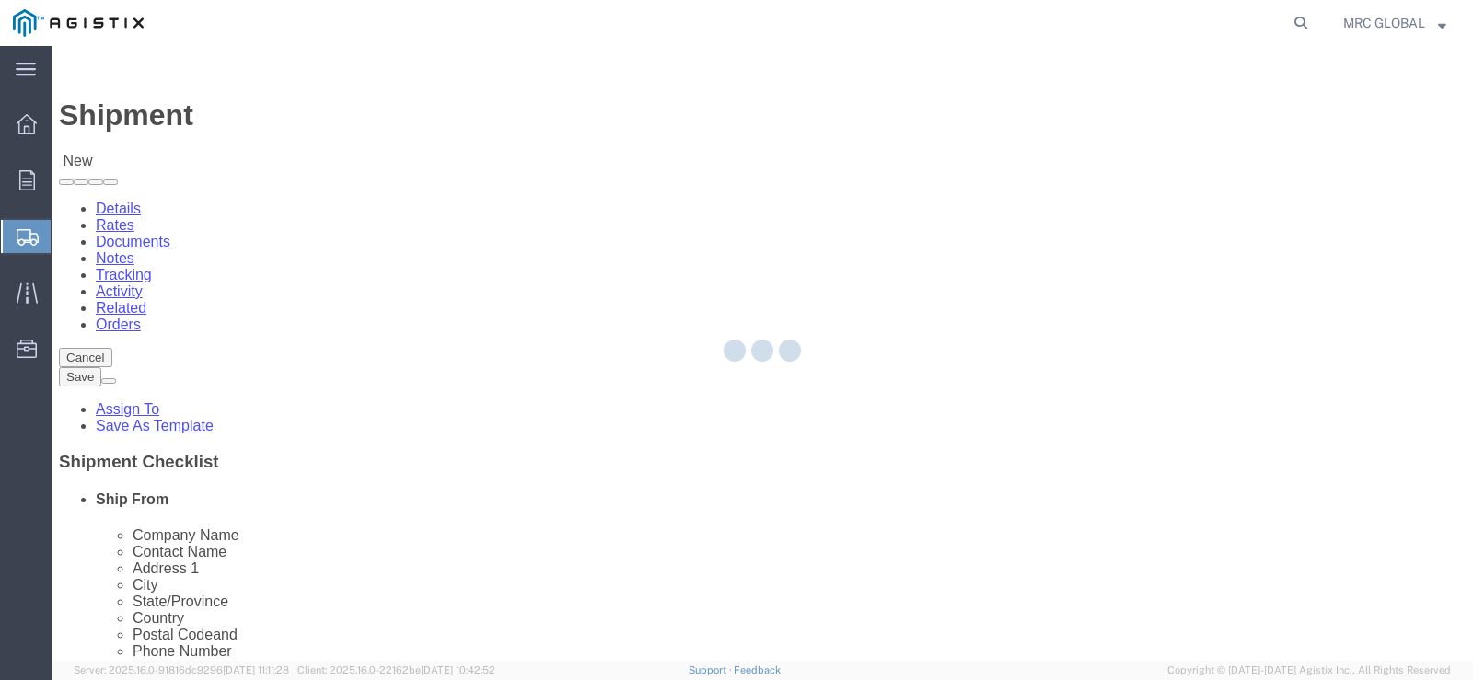
select select
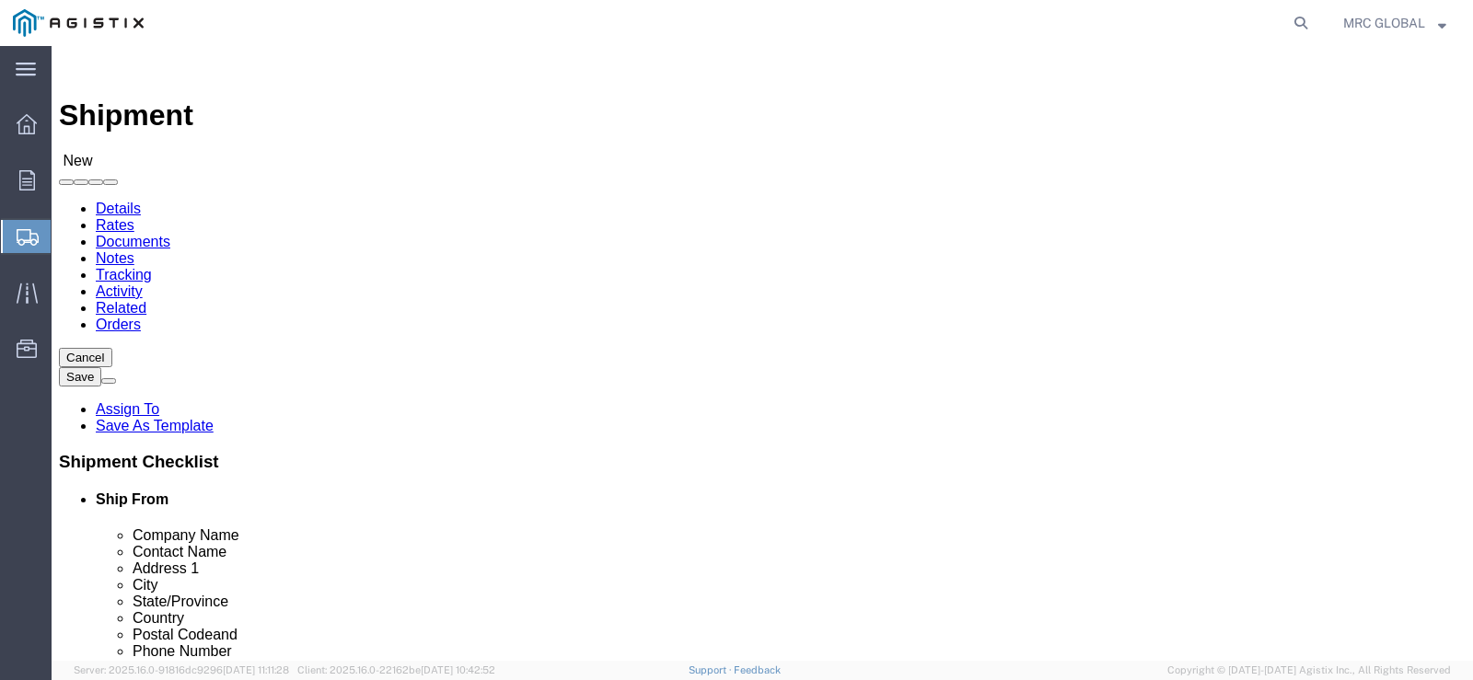
click select "Select MRC Global ([PERSON_NAME] Corp) PG&E"
select select "9596"
click select "Select MRC Global ([PERSON_NAME] Corp) PG&E"
select select
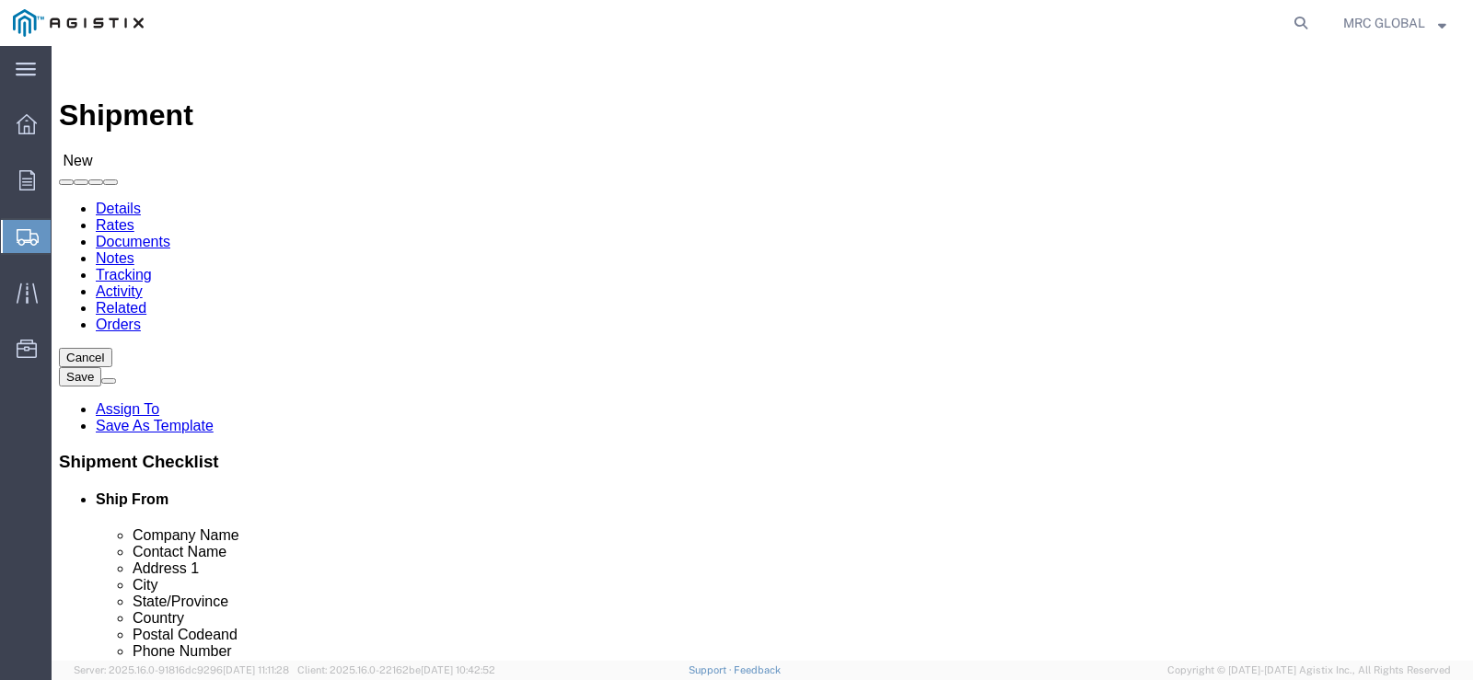
click select "Select All Others [GEOGRAPHIC_DATA] [GEOGRAPHIC_DATA] [GEOGRAPHIC_DATA] [GEOGRA…"
select select "19740"
click select "Select All Others [GEOGRAPHIC_DATA] [GEOGRAPHIC_DATA] [GEOGRAPHIC_DATA] [GEOGRA…"
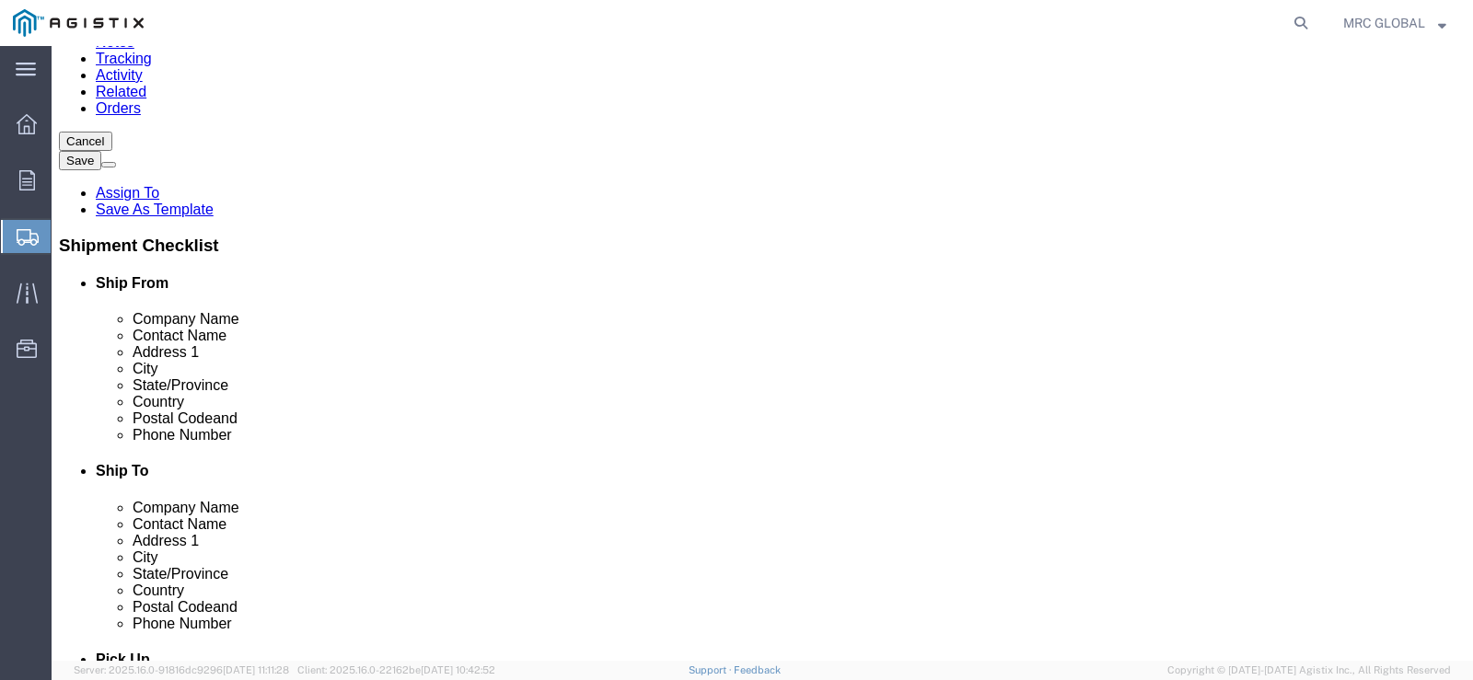
scroll to position [184, 0]
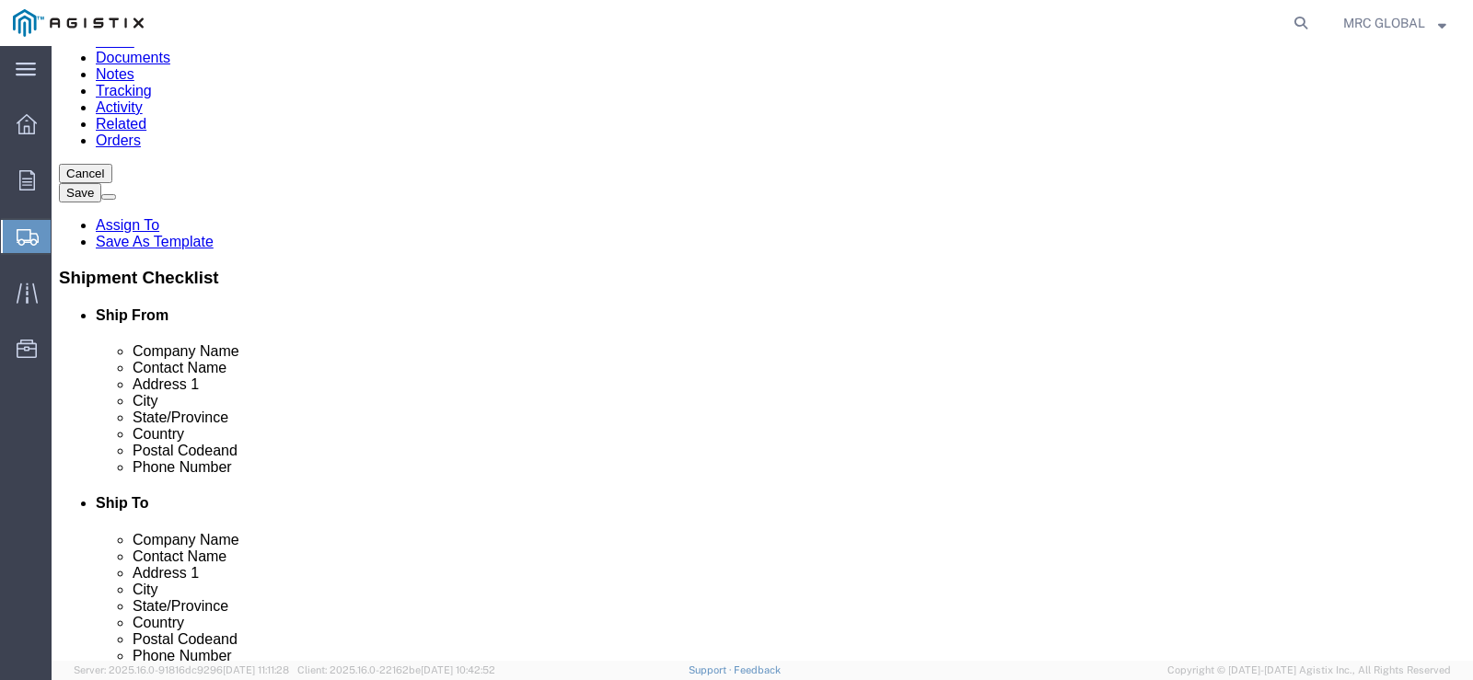
click input "text"
click input "MRC Golbal"
type input "MRC Global"
click input "text"
type input "[PERSON_NAME]"
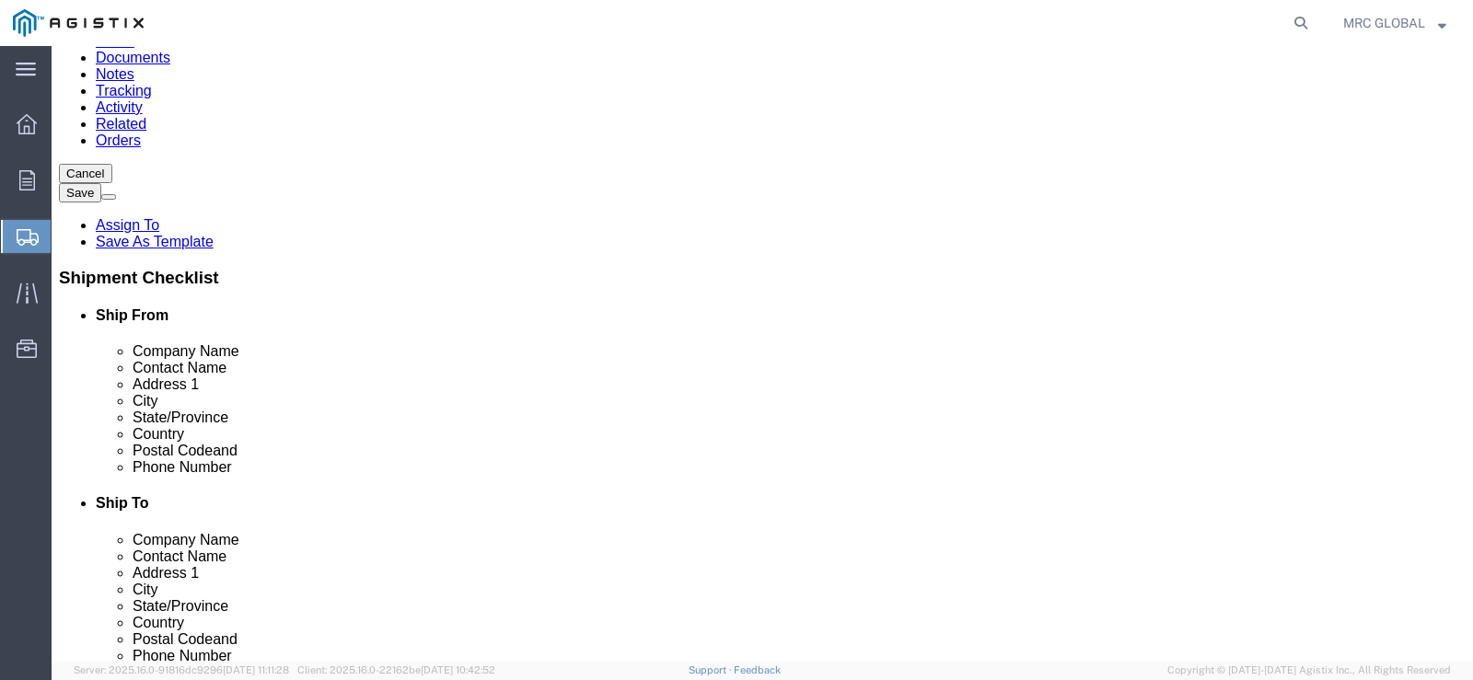
click input "text"
type input "1801 S. 16TH. STREET"
type input "l"
type input "La Porte"
click input "1801 S. 16TH. STREET"
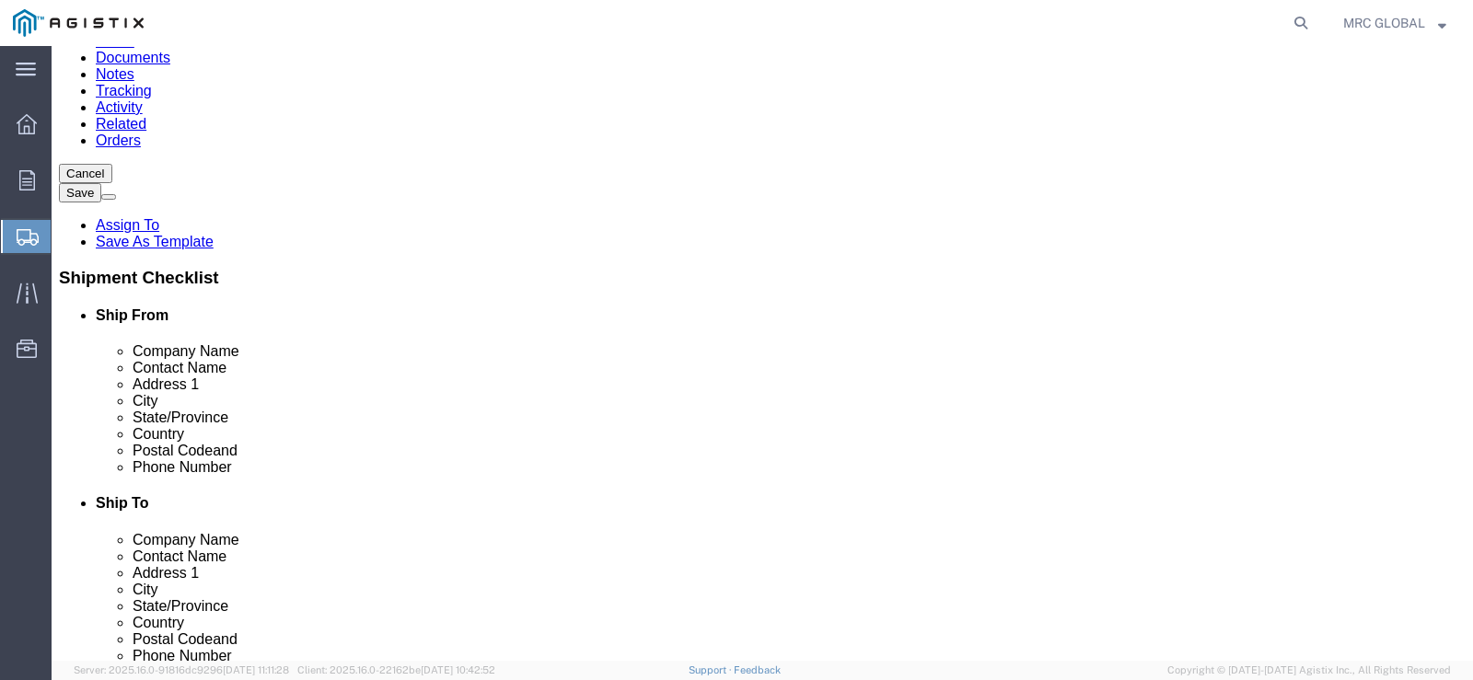
type input "1801 S. 16th. Street"
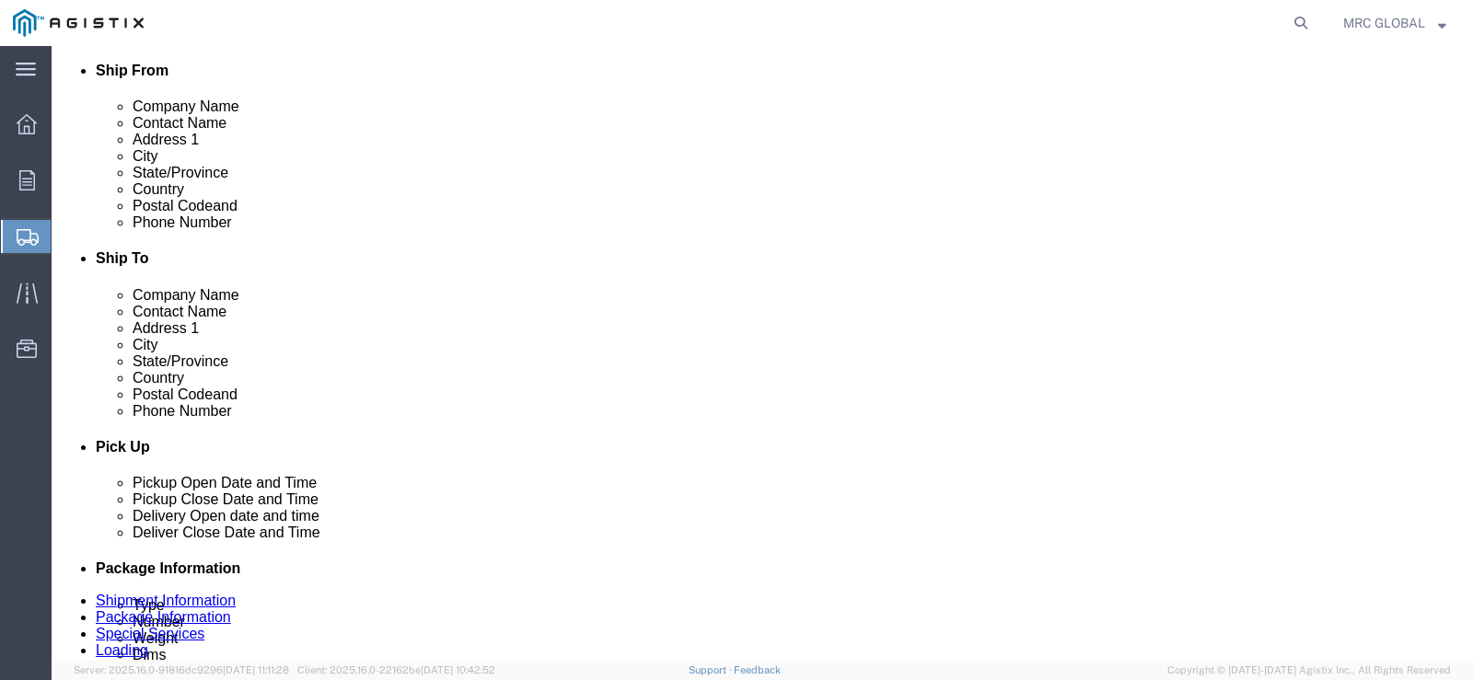
scroll to position [552, 0]
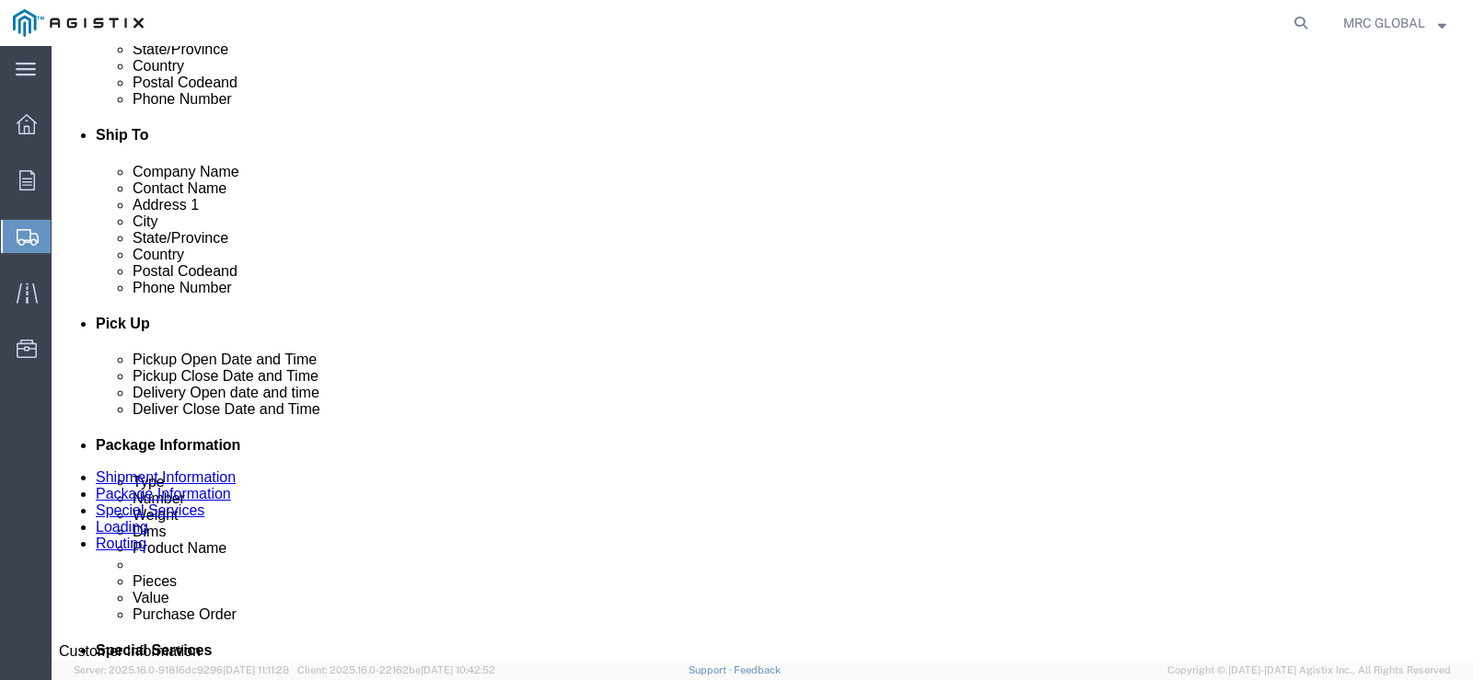
type input "t"
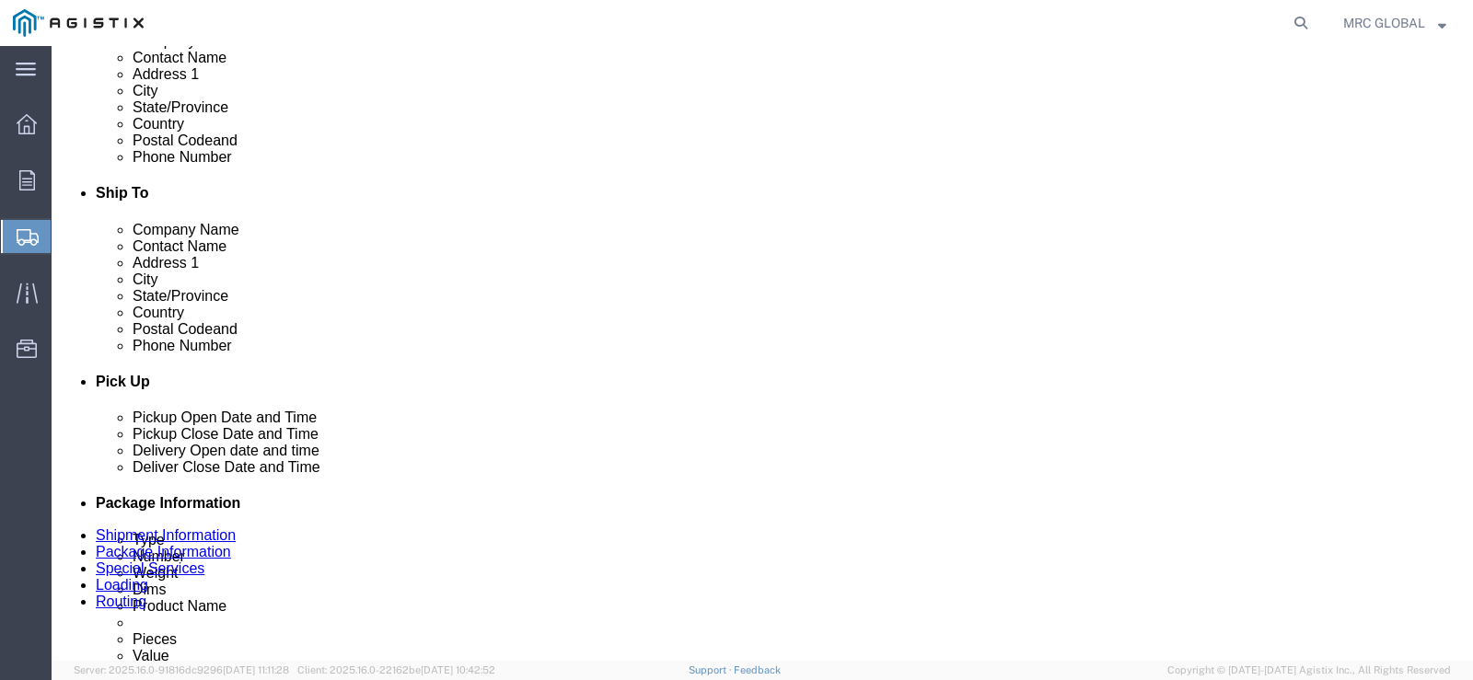
scroll to position [368, 0]
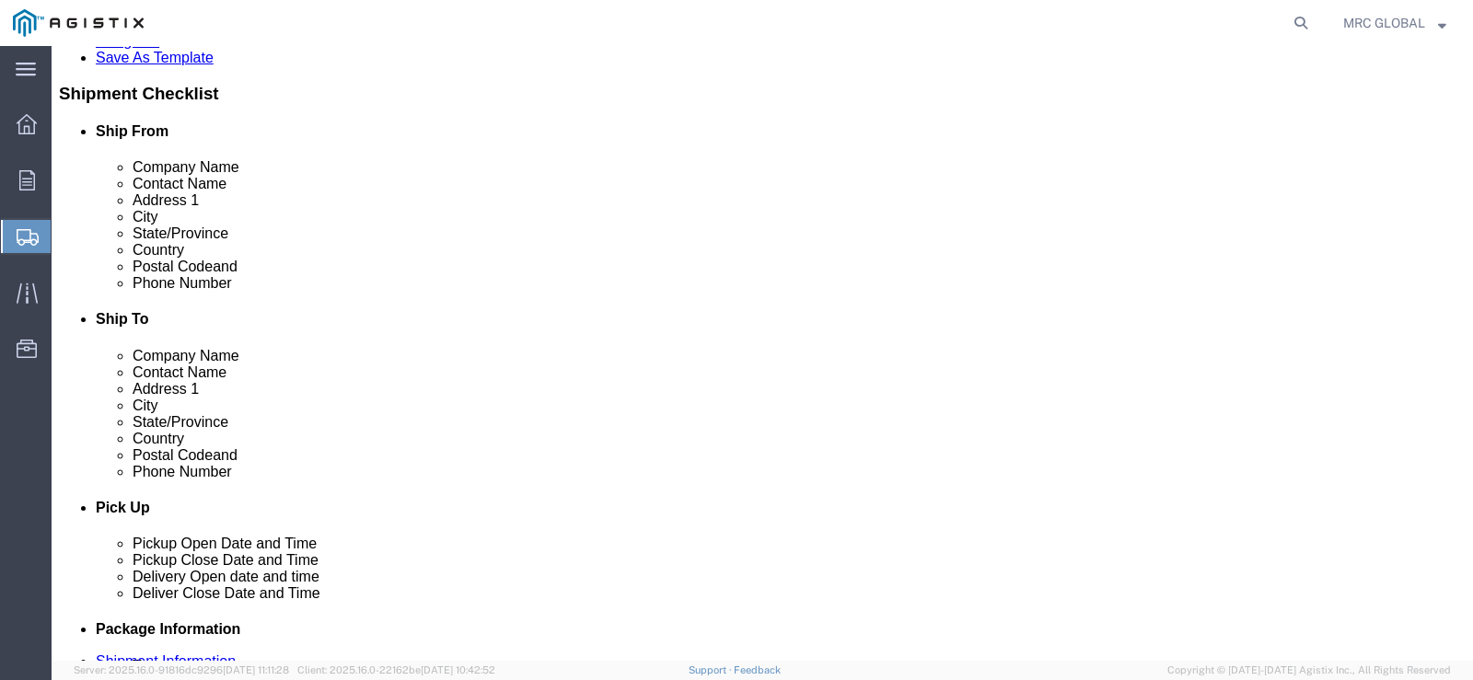
click input "text"
type input "77571"
click input "text"
type input "8325688847"
click label
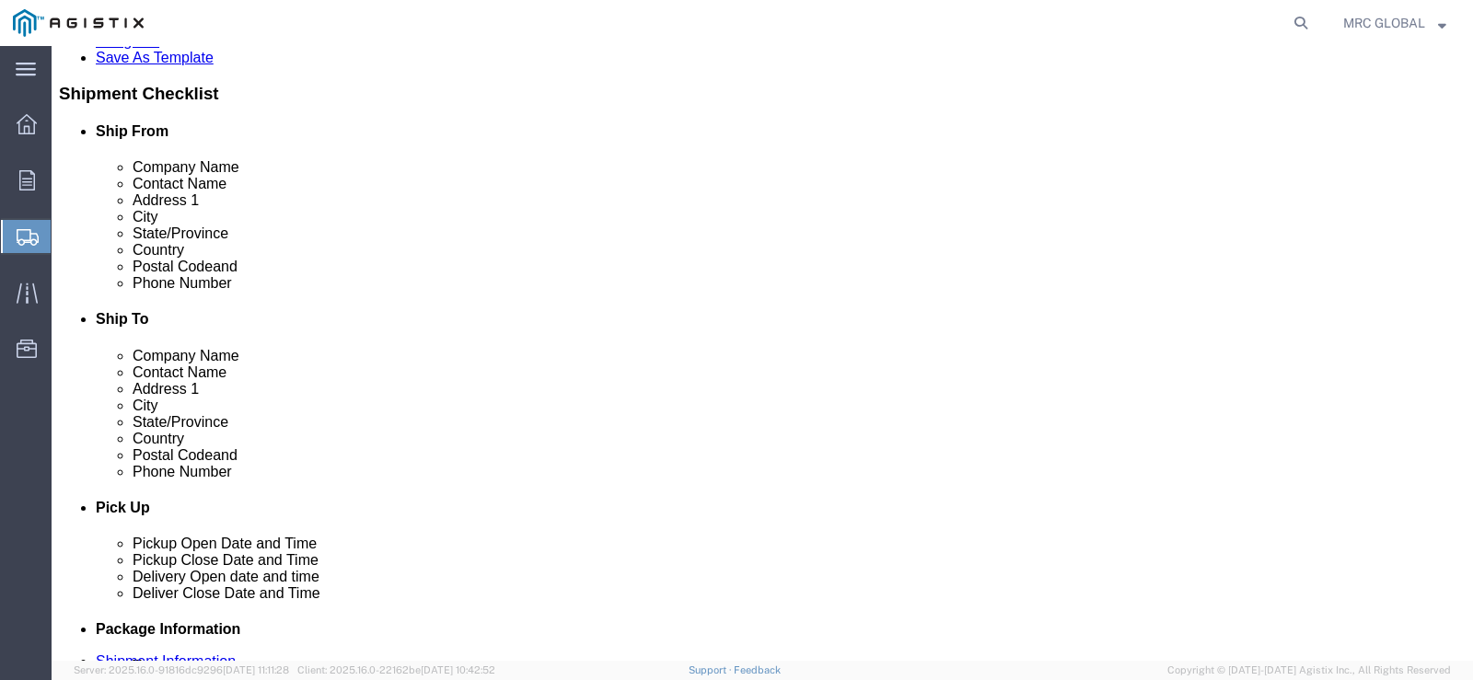
click input "checkbox"
checkbox input "true"
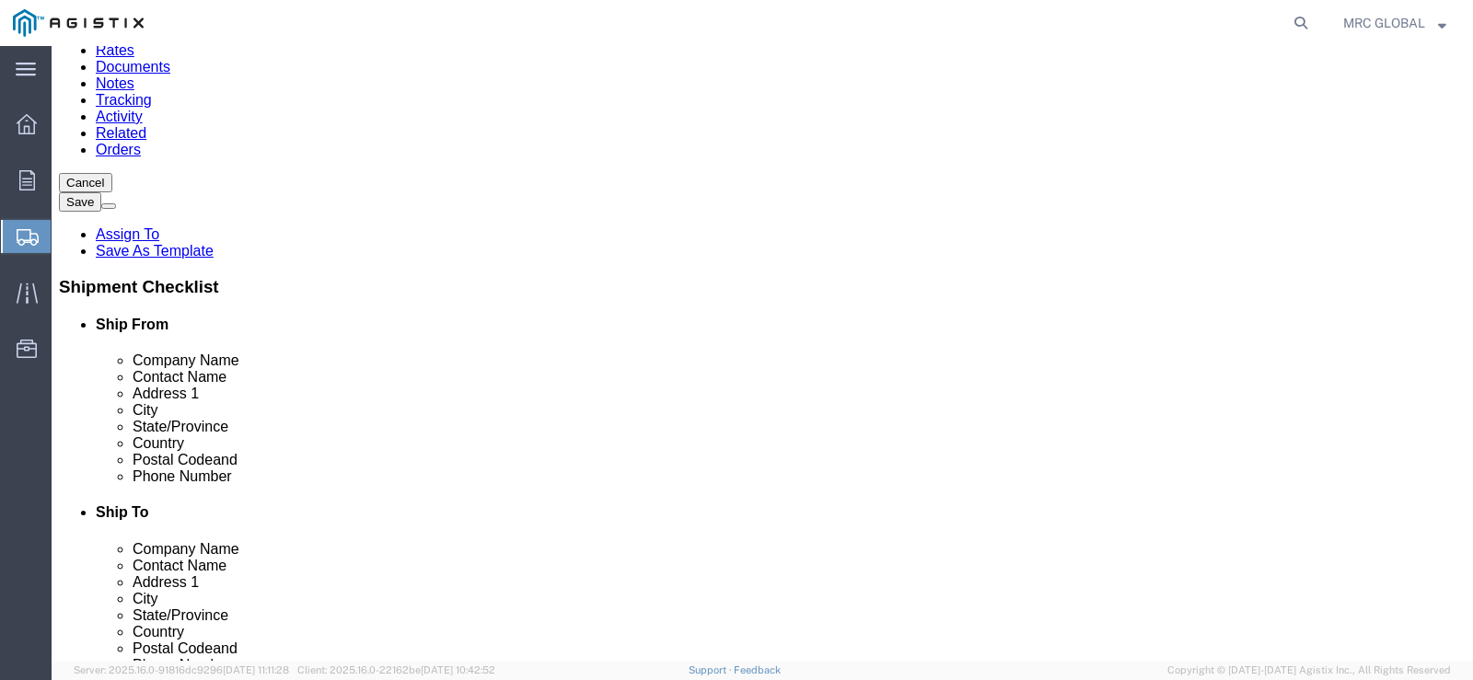
scroll to position [92, 0]
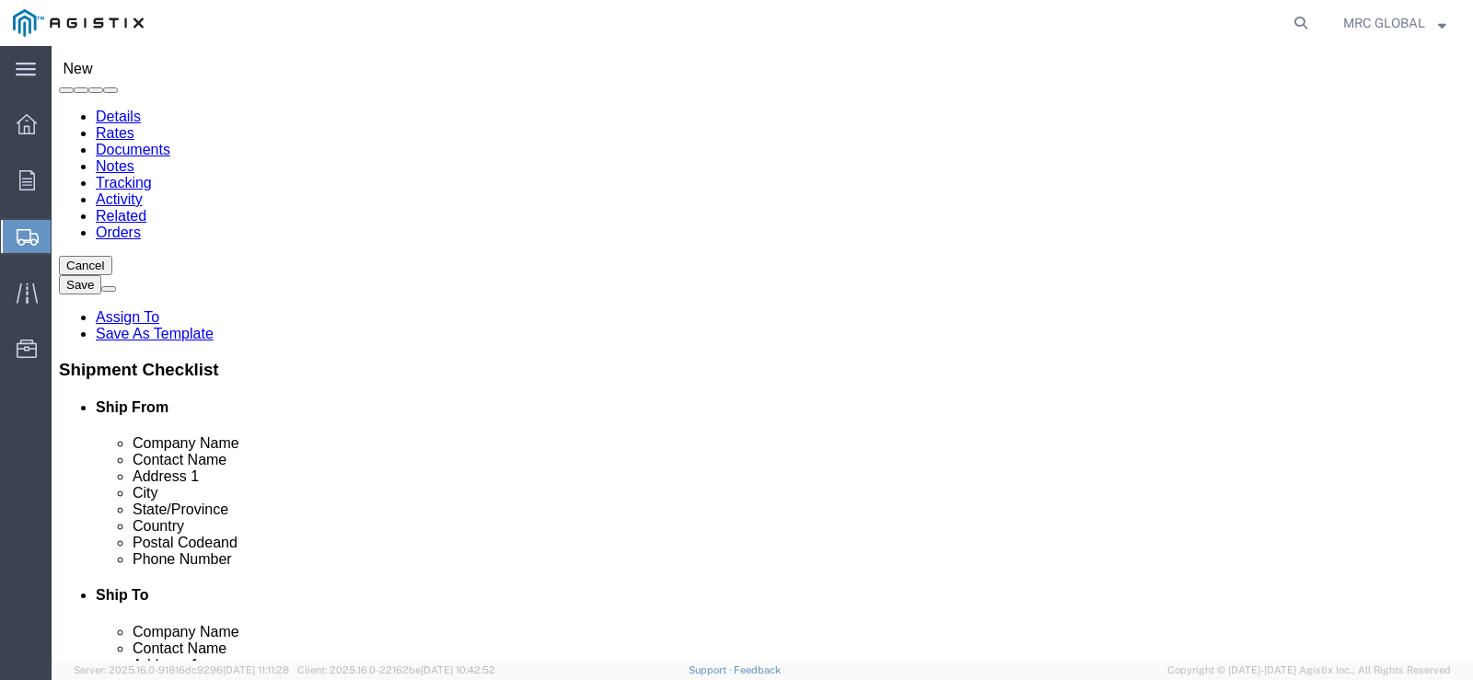
click input "text"
click input "mrois"
type input "m"
type input "MROIS"
click div "Location My Profile Location (OBSOLETE) [PERSON_NAME] SC - GC TRAILER (OBSOLETE…"
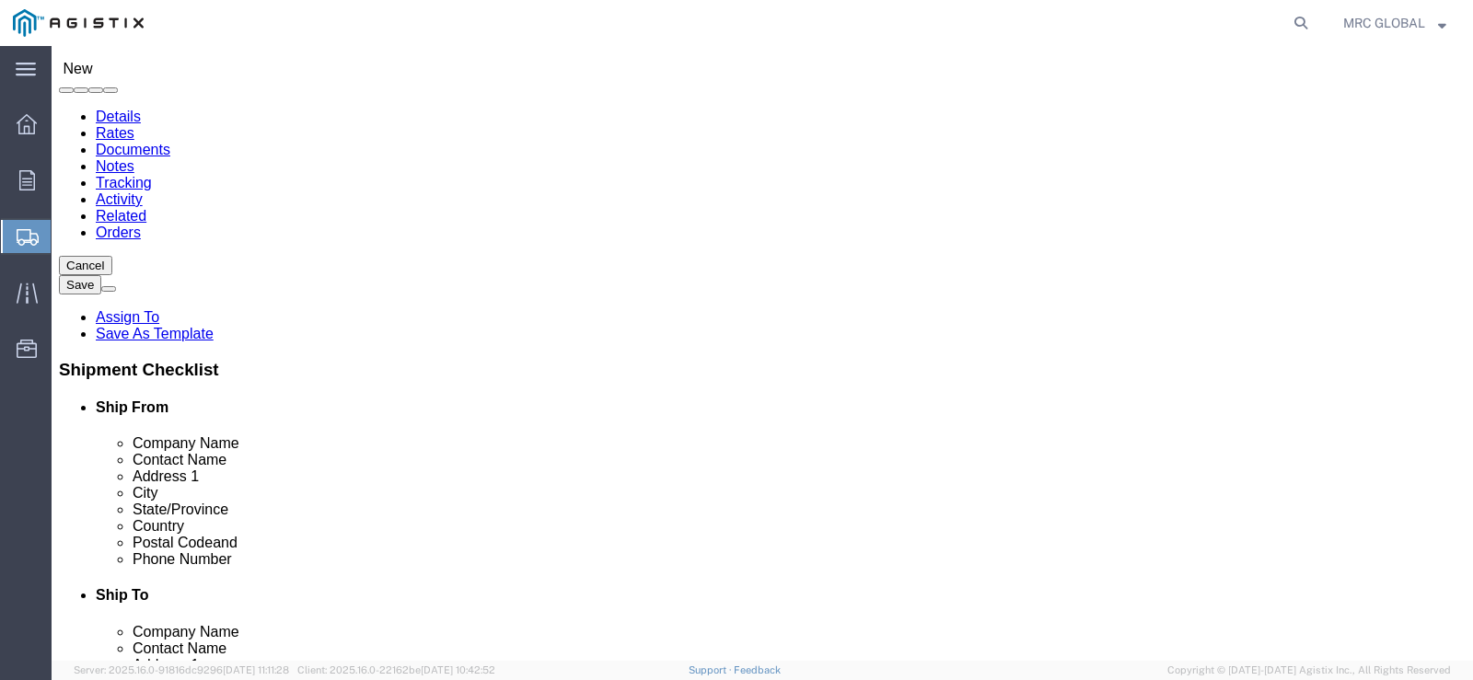
click input "text"
click input "[PERSON_NAME]"
type input "[PERSON_NAME]"
click input "text"
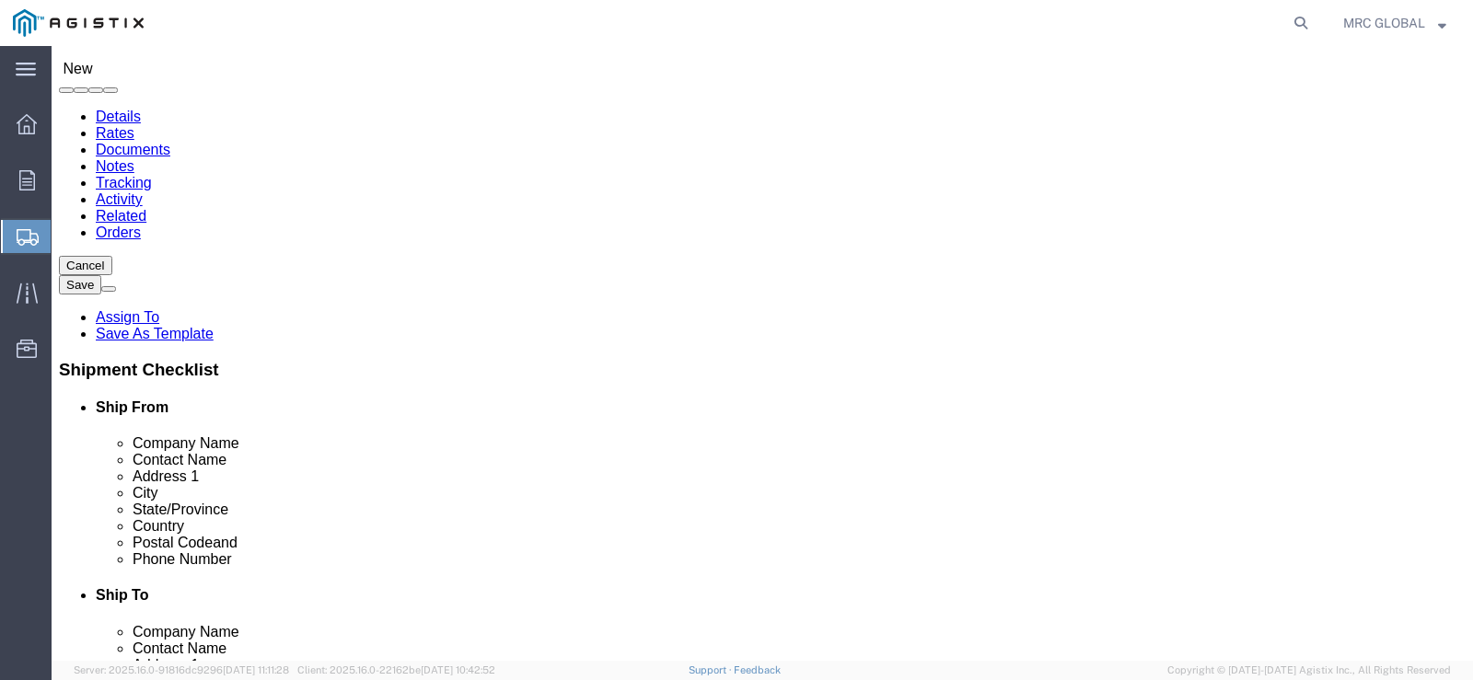
type input "[STREET_ADDRESS][PERSON_NAME]"
click input "text"
type input "c/o Pacific Gas & Ele #4591301"
click input "text"
type input "f"
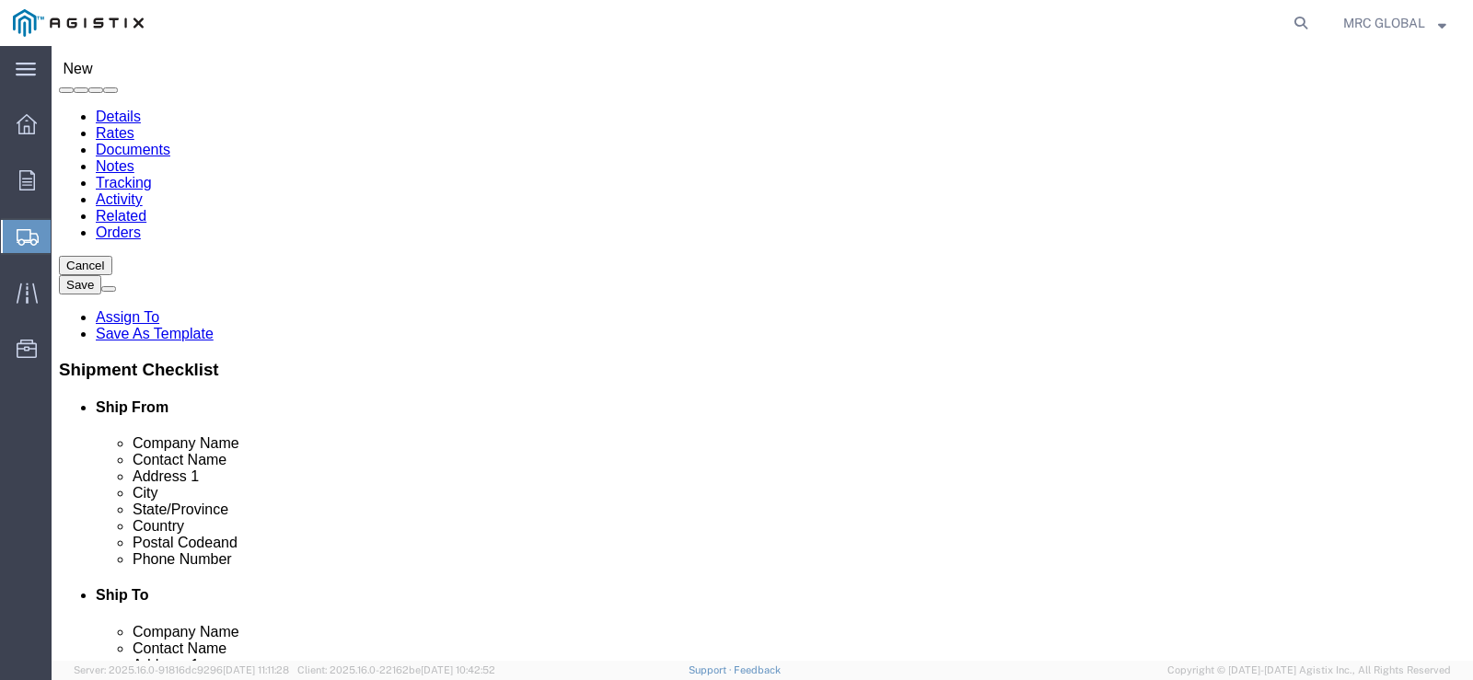
type input "Fremont"
click label "City"
click div "State/Province [US_STATE] Select [US_STATE] [US_STATE] [US_STATE] [US_STATE] Ar…"
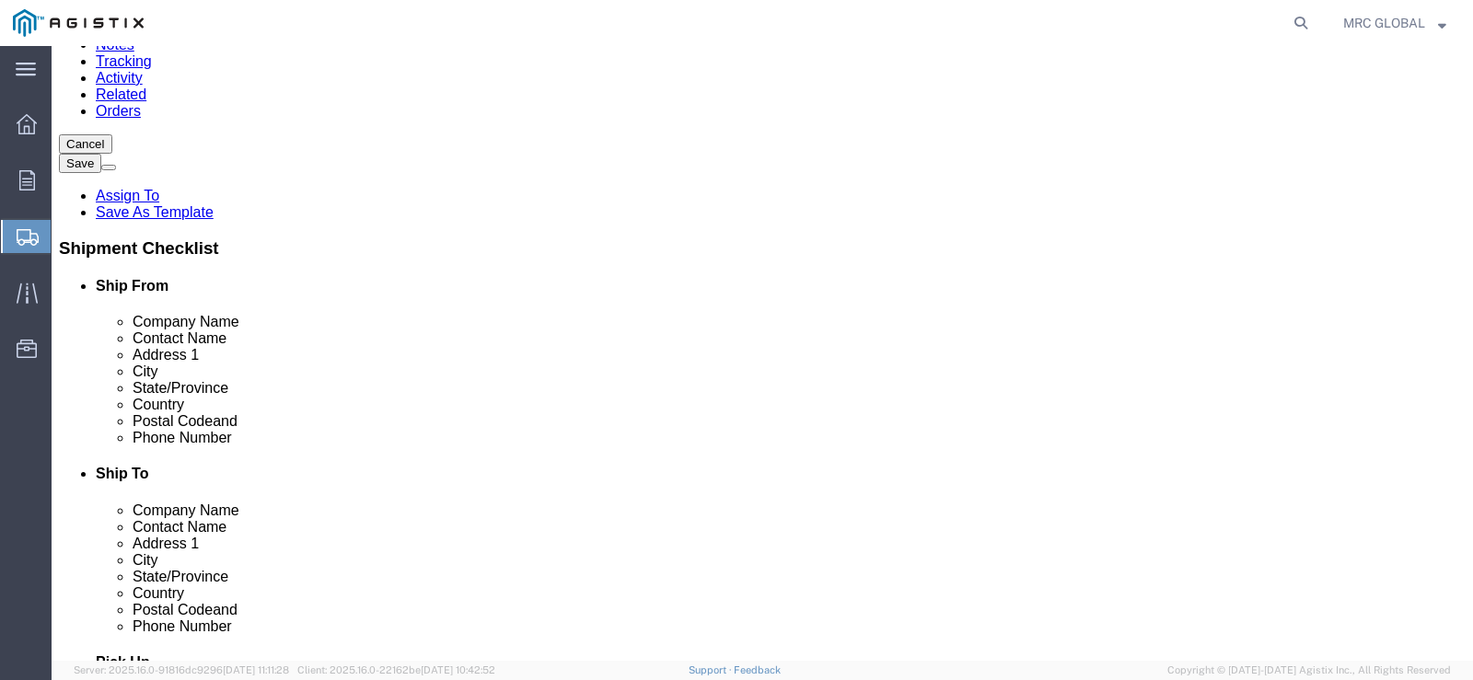
scroll to position [368, 0]
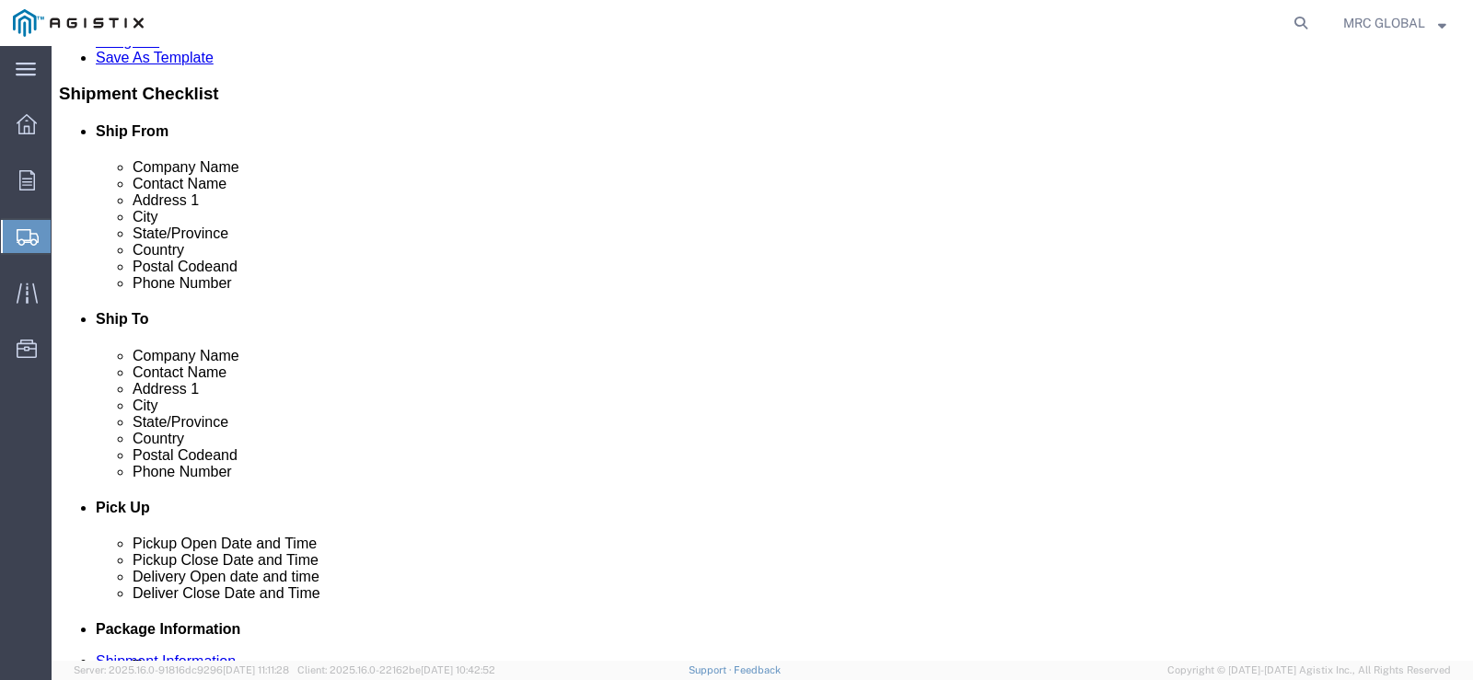
click input "Postal Code"
type input "94538"
click input "text"
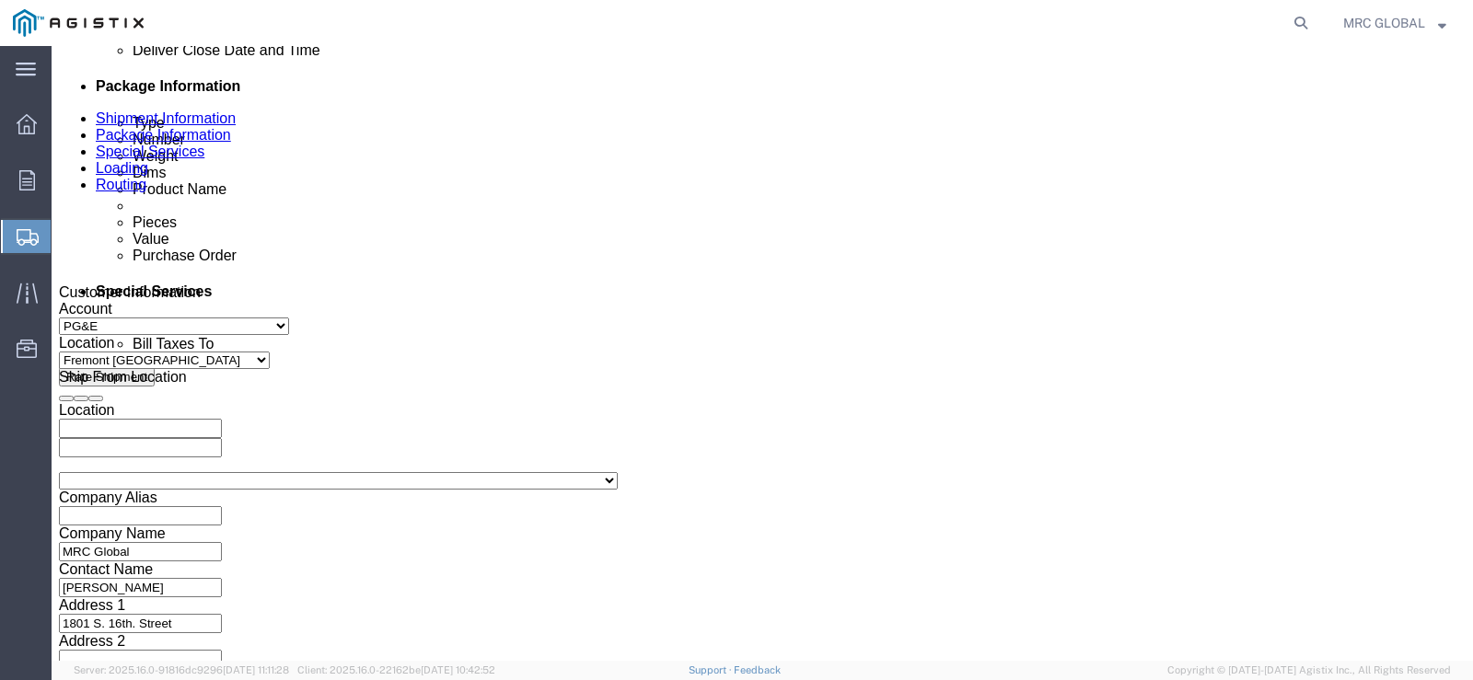
scroll to position [1044, 0]
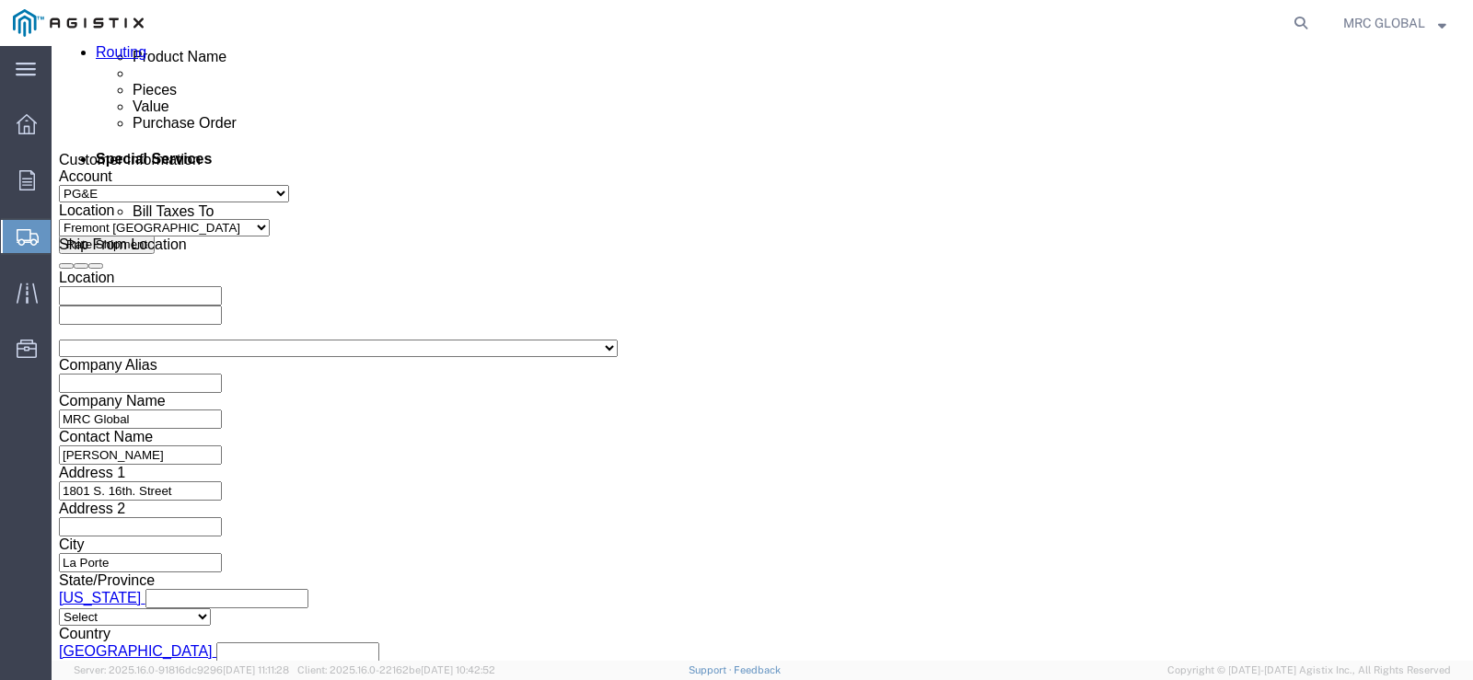
type input "[PHONE_NUMBER]"
click icon
click div "[DATE] 10:00 AM"
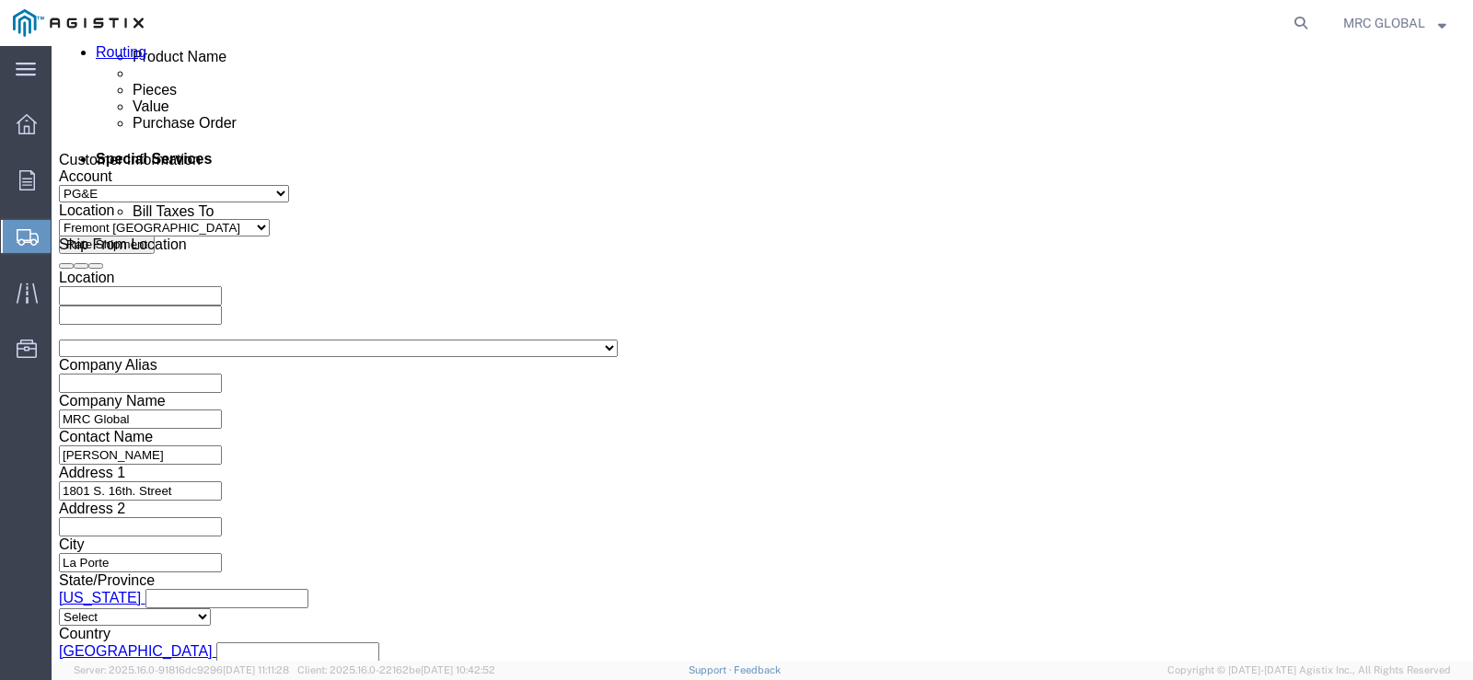
scroll to position [1540, 0]
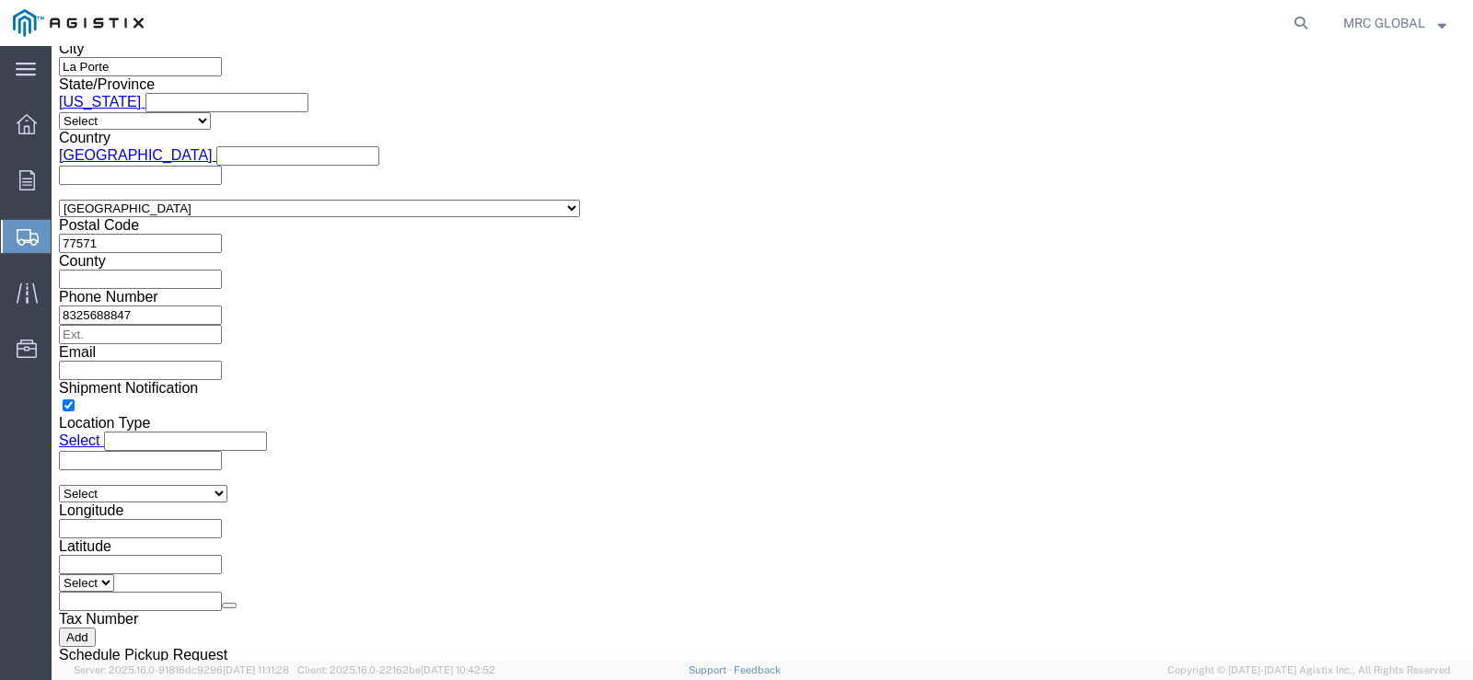
click input "10:00 AM"
type input "7:00 AM"
click input "7:00 AM"
click button "Apply"
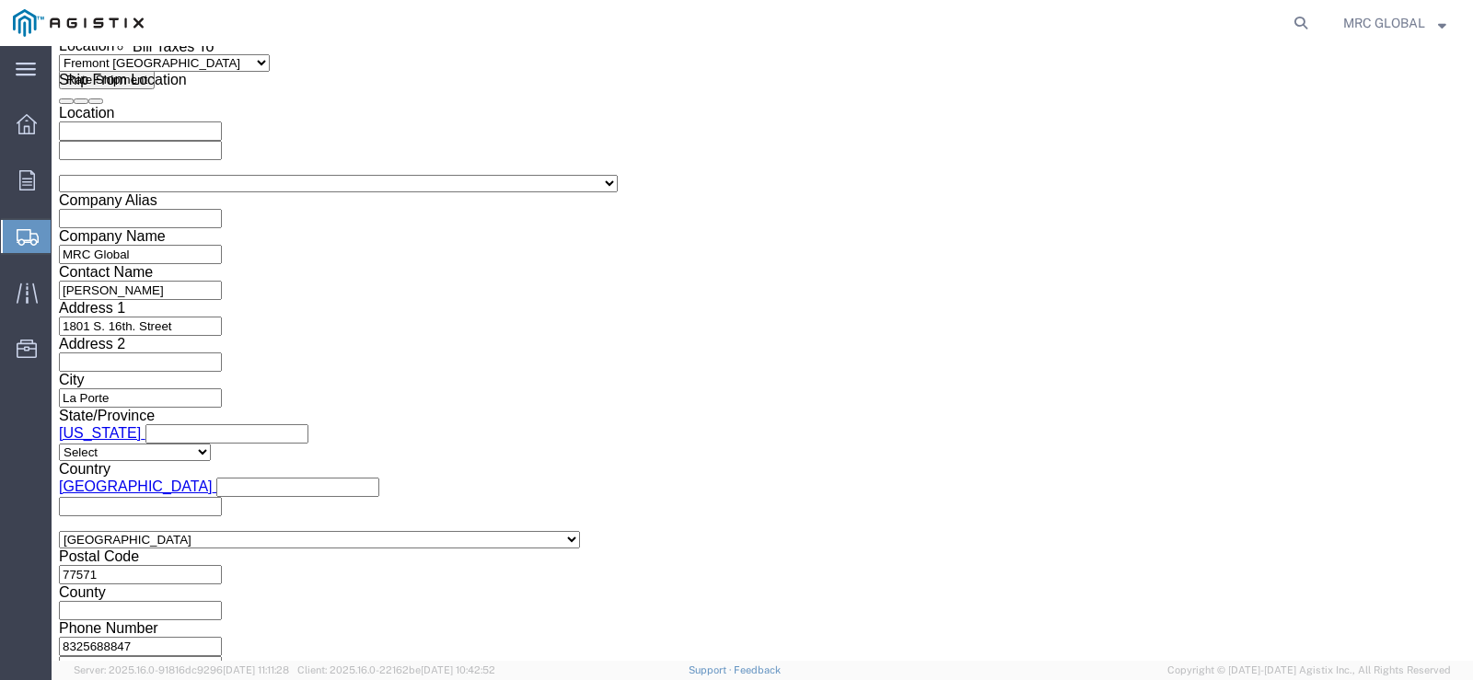
scroll to position [1172, 0]
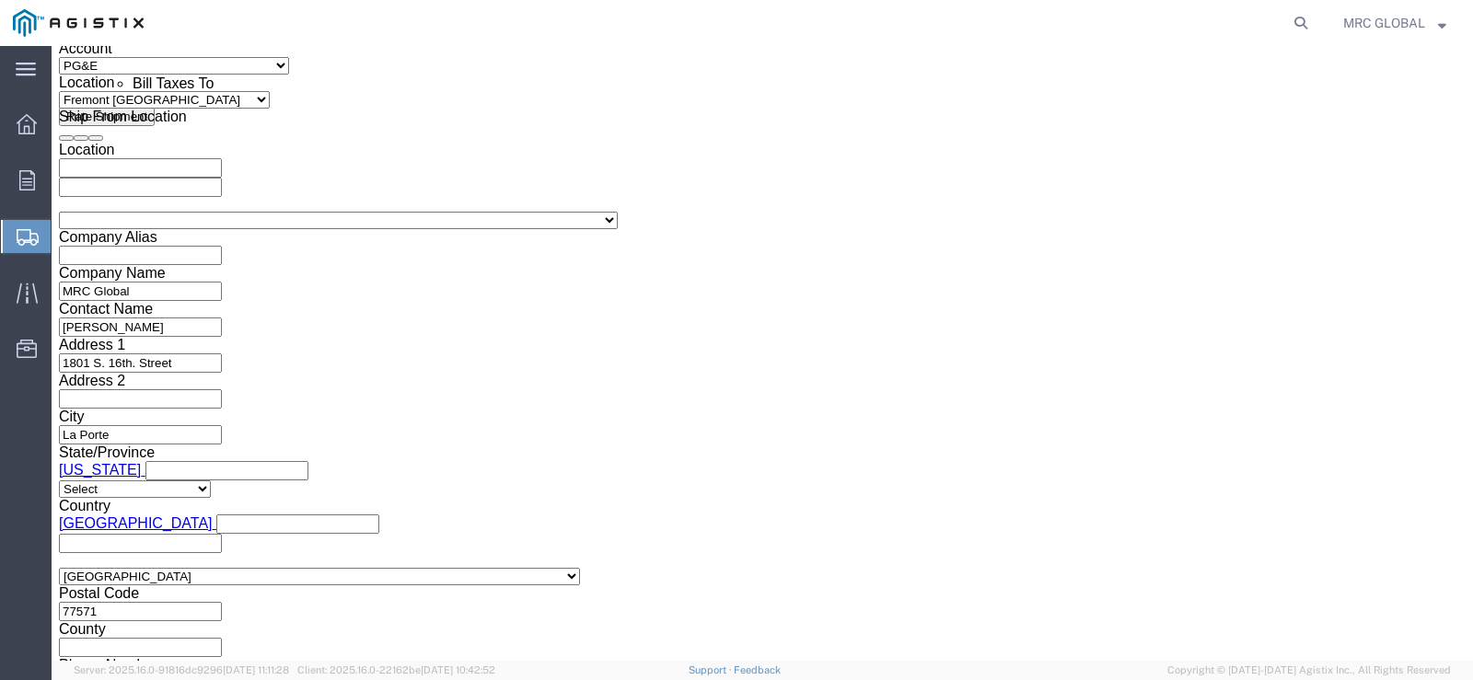
click div "[DATE] 8:00 AM"
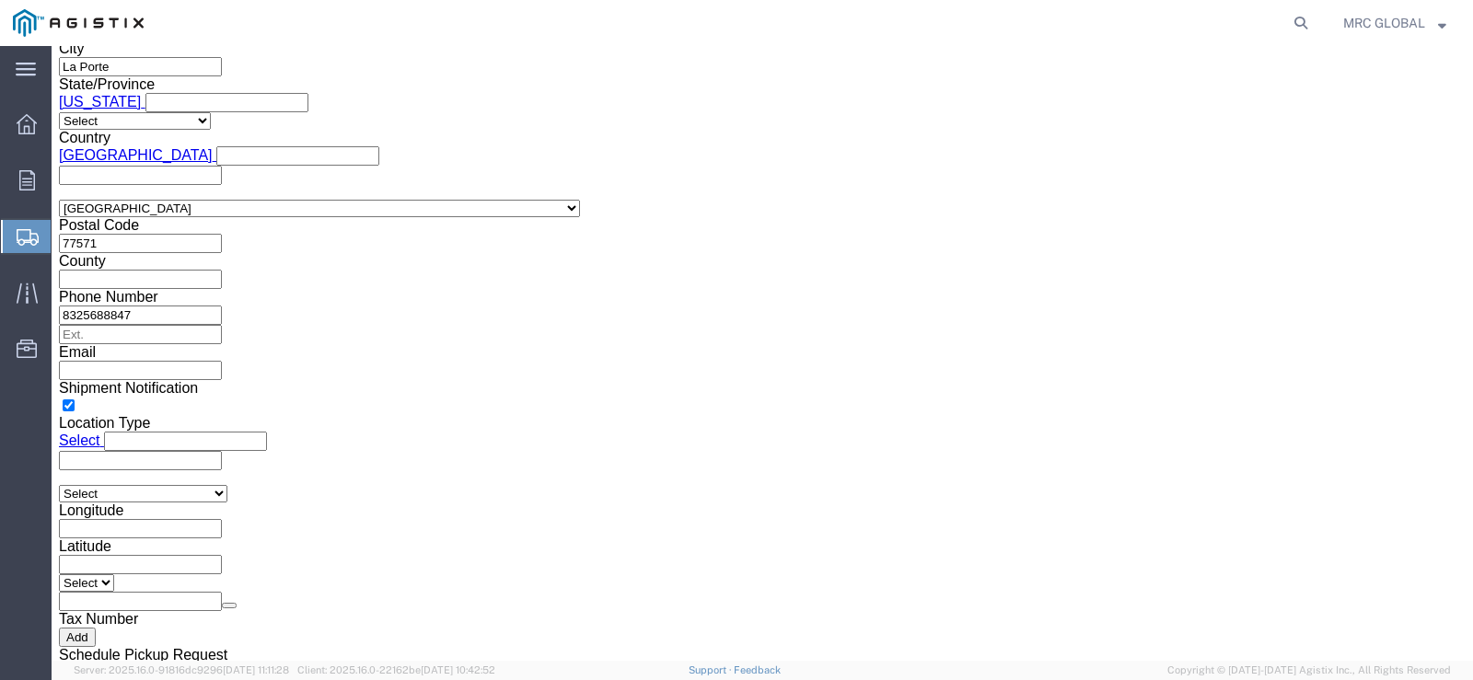
click input "3:00 AM"
type input "3:00 pm"
click button "Apply"
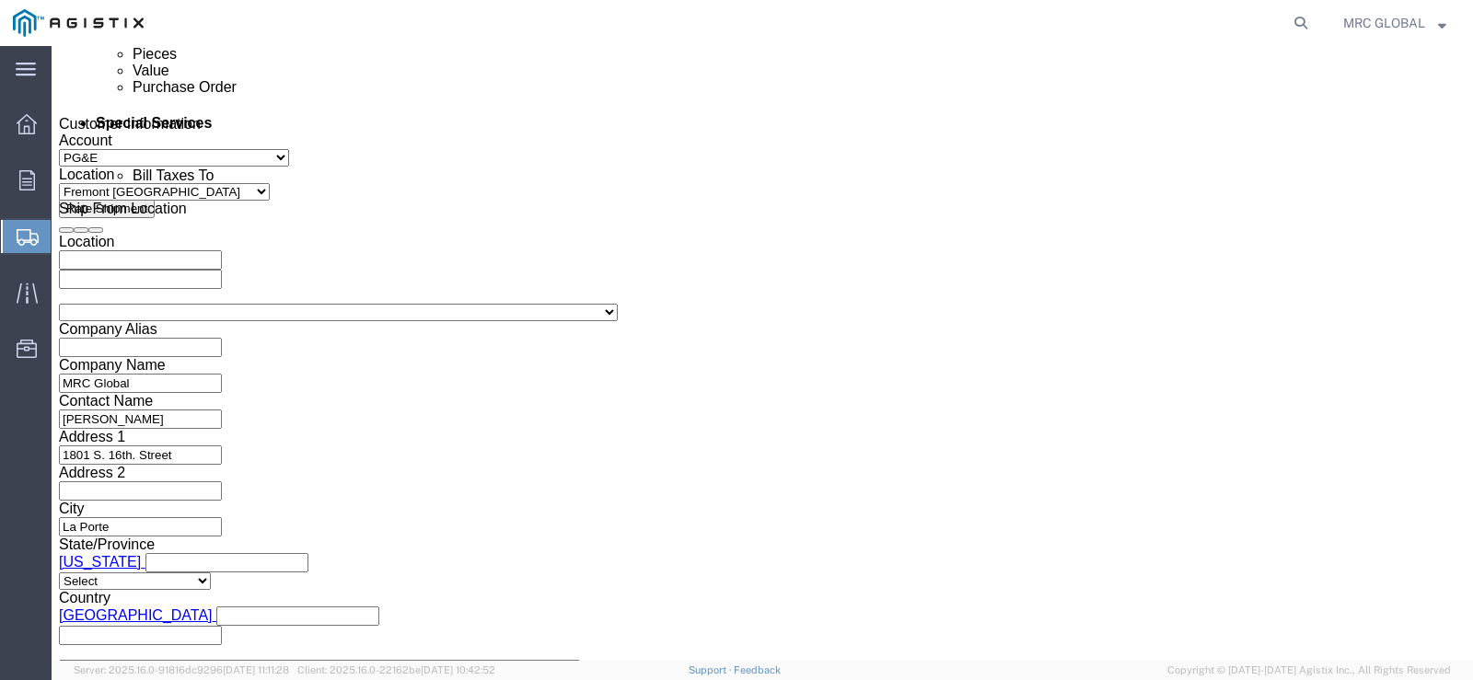
scroll to position [1172, 0]
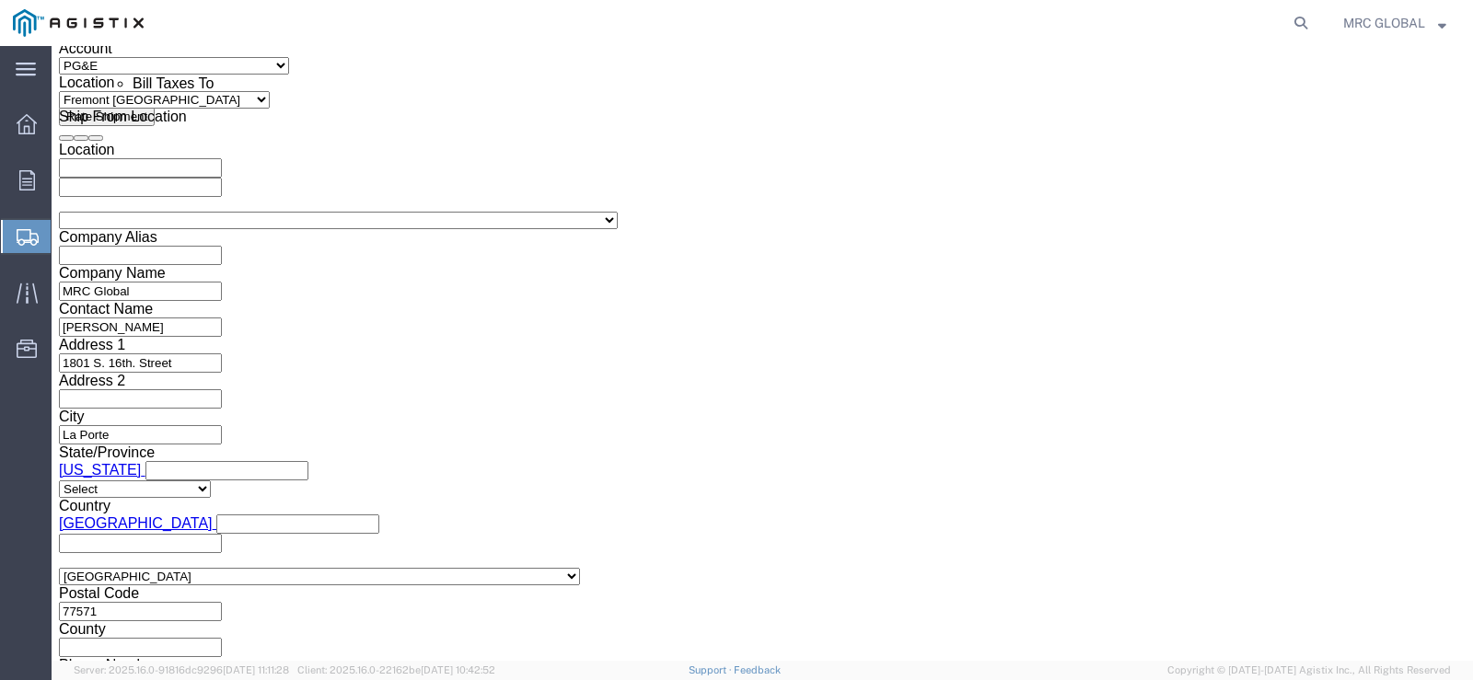
click icon
click div
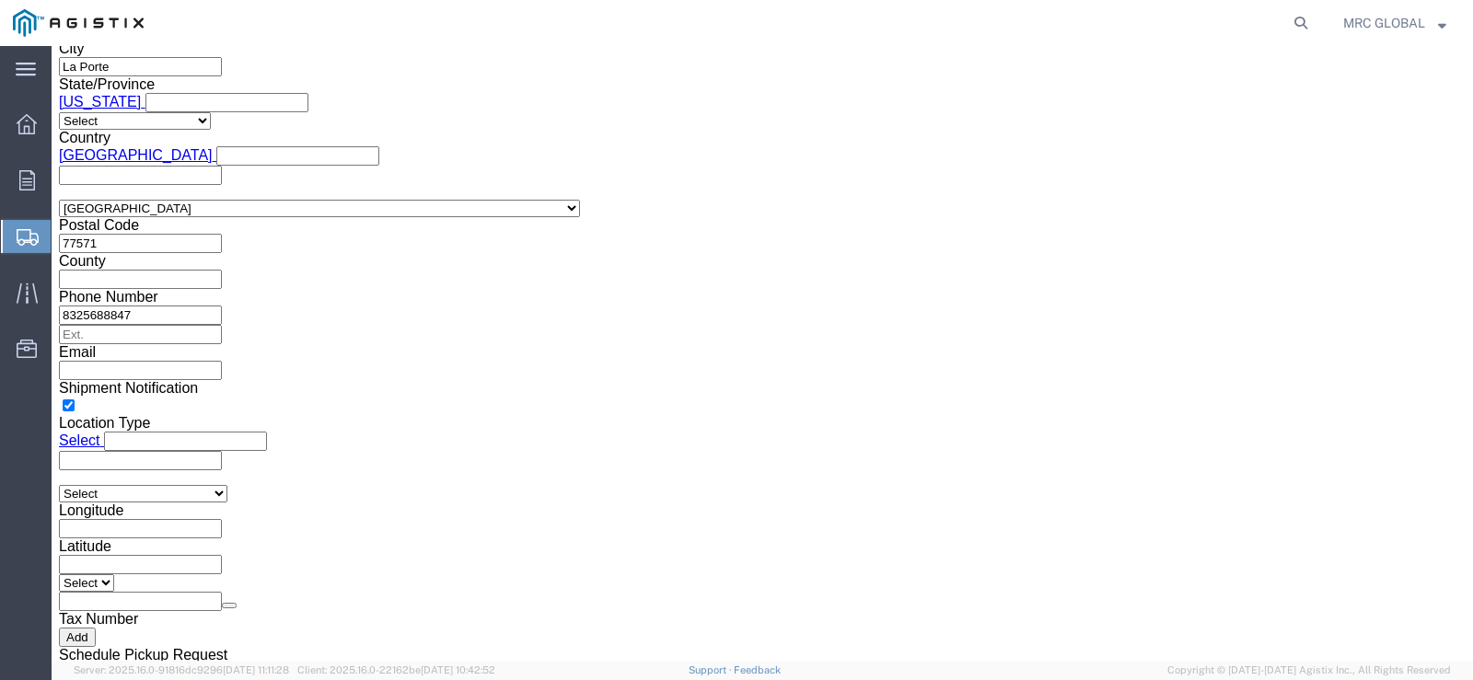
click input "4:00 PM"
click input "7:00 PM"
type input "7:00 am"
click button "Apply"
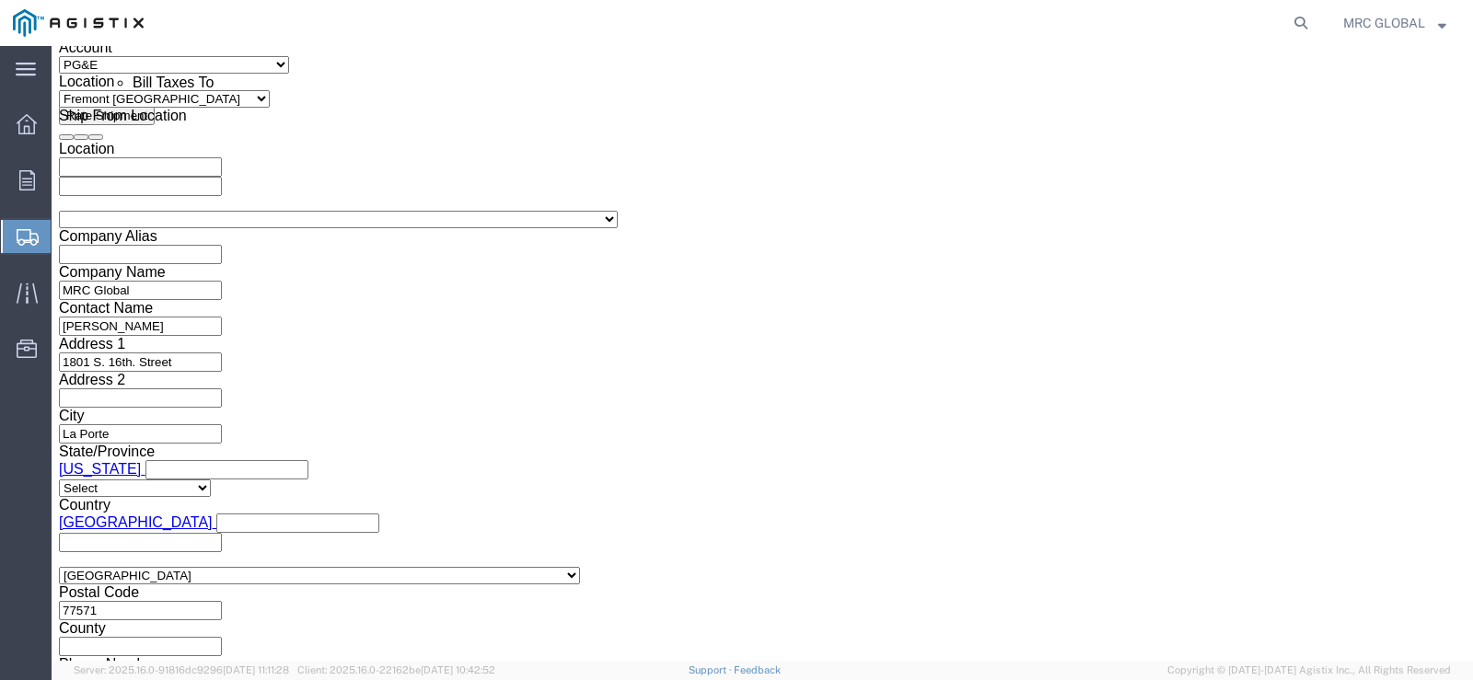
scroll to position [1172, 0]
click div
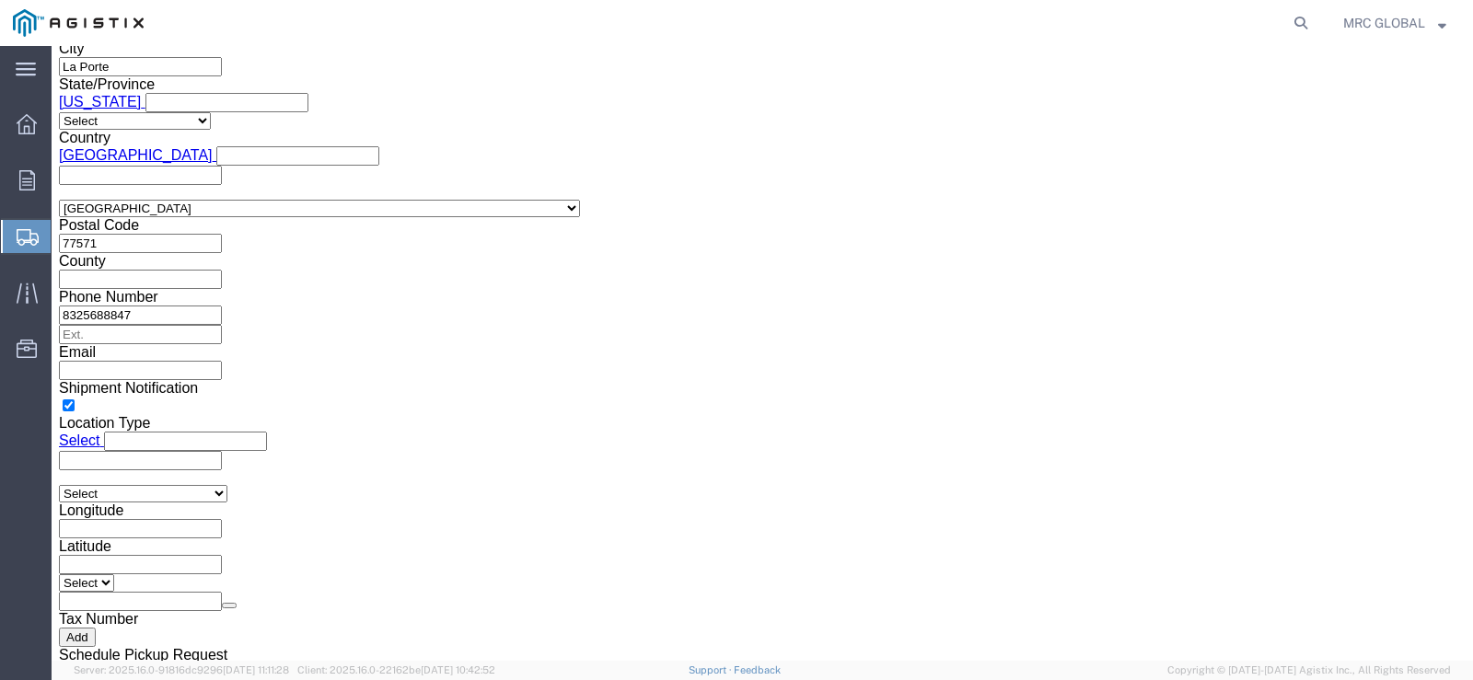
click input "3:00 AM"
click div "Close Time 3:00 pm [DATE] 8:00 AM - [DATE] 8:00 AM Cancel Apply"
type input "3:00 PM"
click button "Apply"
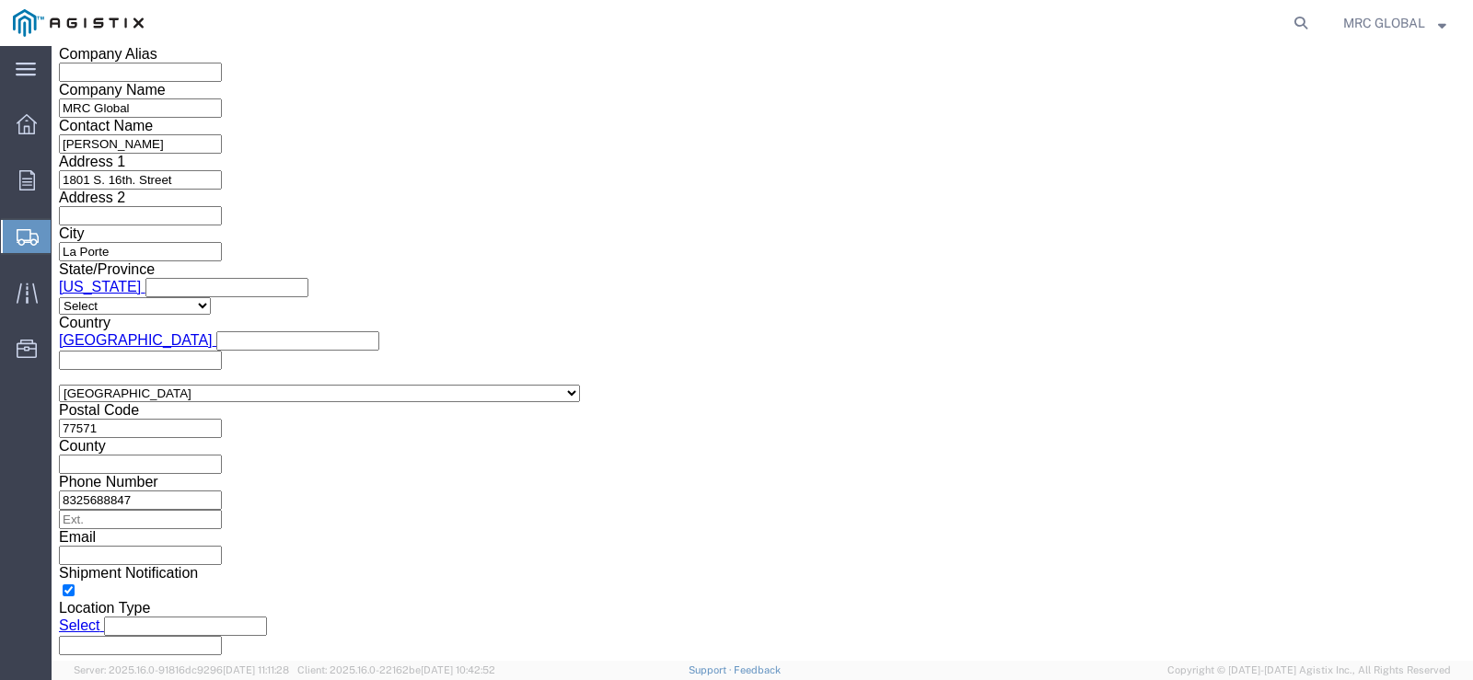
scroll to position [1356, 0]
click input "text"
type input "s100622273"
click div "Select Account Type Activity ID Airline Appointment Number ASN Batch Request # …"
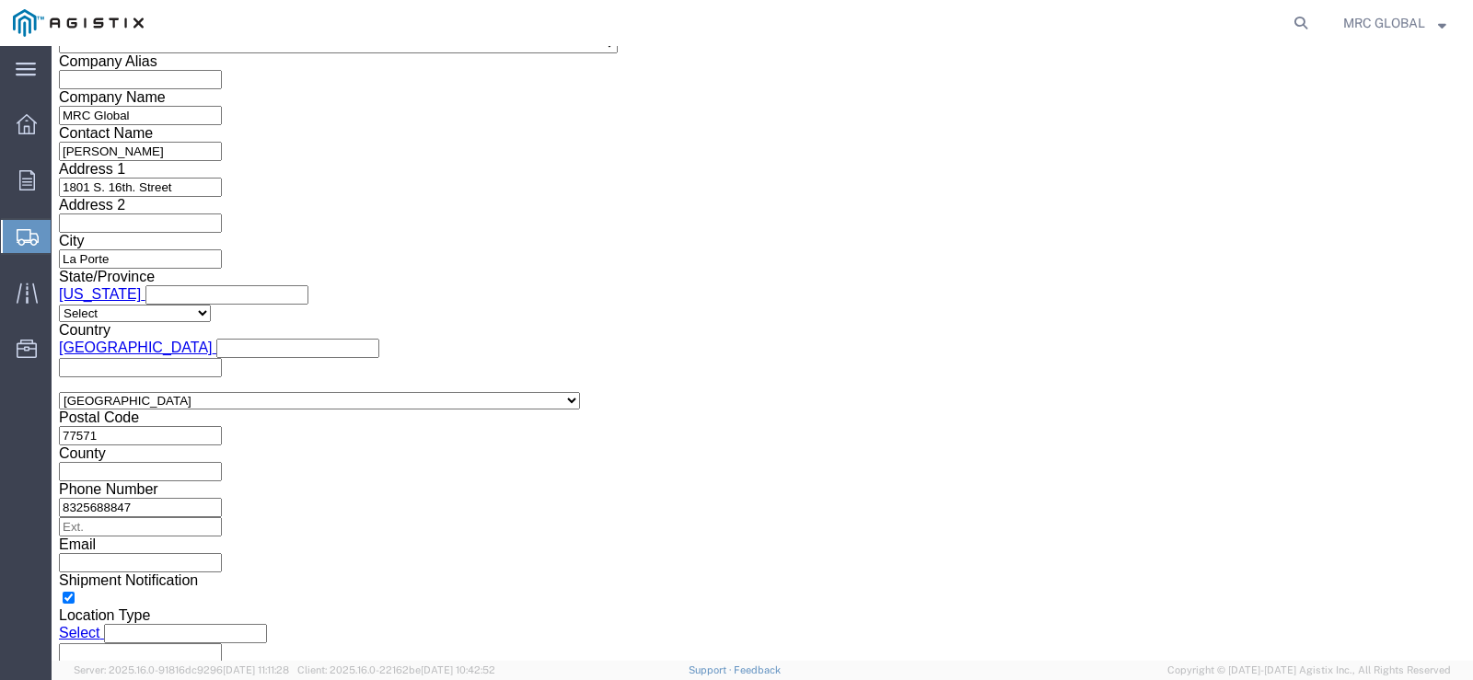
click select "Select Account Type Activity ID Airline Appointment Number ASN Batch Request # …"
select select "ORDERNUM"
click select "Select Account Type Activity ID Airline Appointment Number ASN Batch Request # …"
click input "text"
type input "6099912"
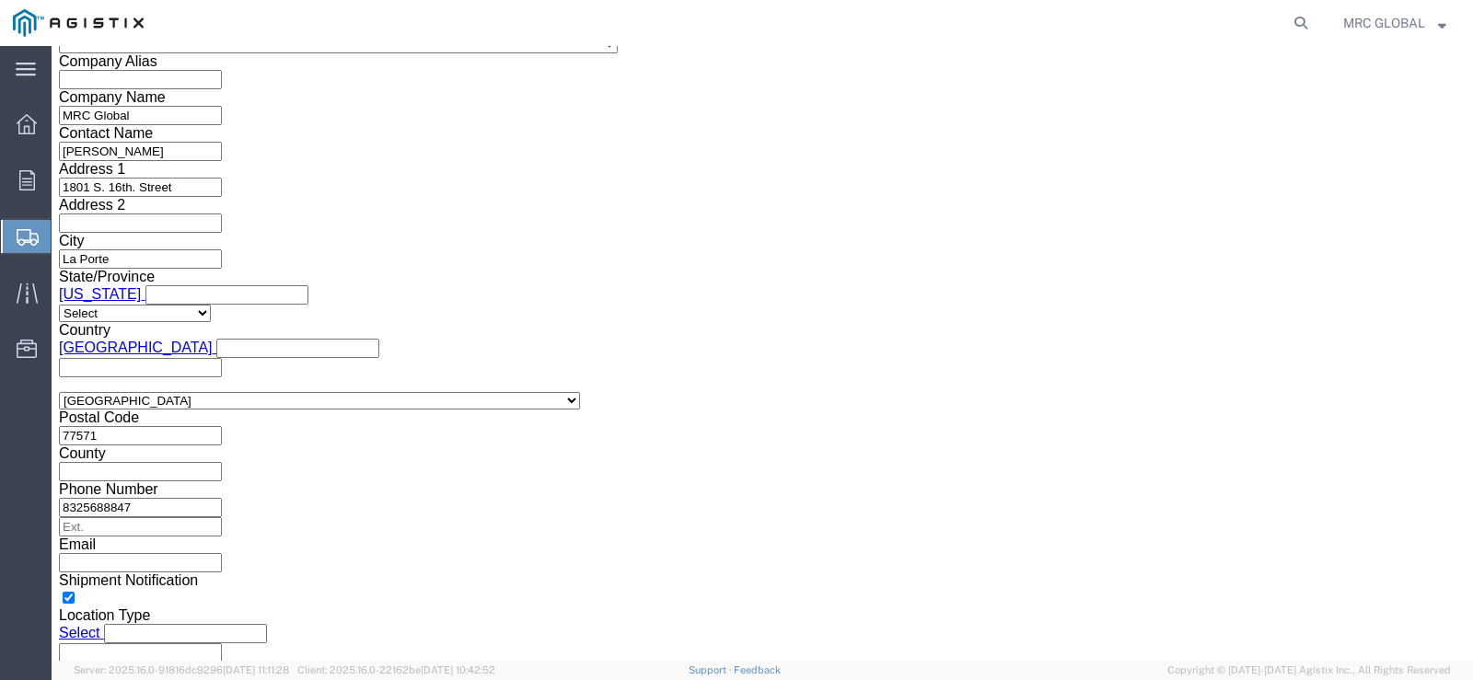
click select "Select Account Type Activity ID Airline Appointment Number ASN Batch Request # …"
click div "Select Account Type Activity ID Airline Appointment Number ASN Batch Request # …"
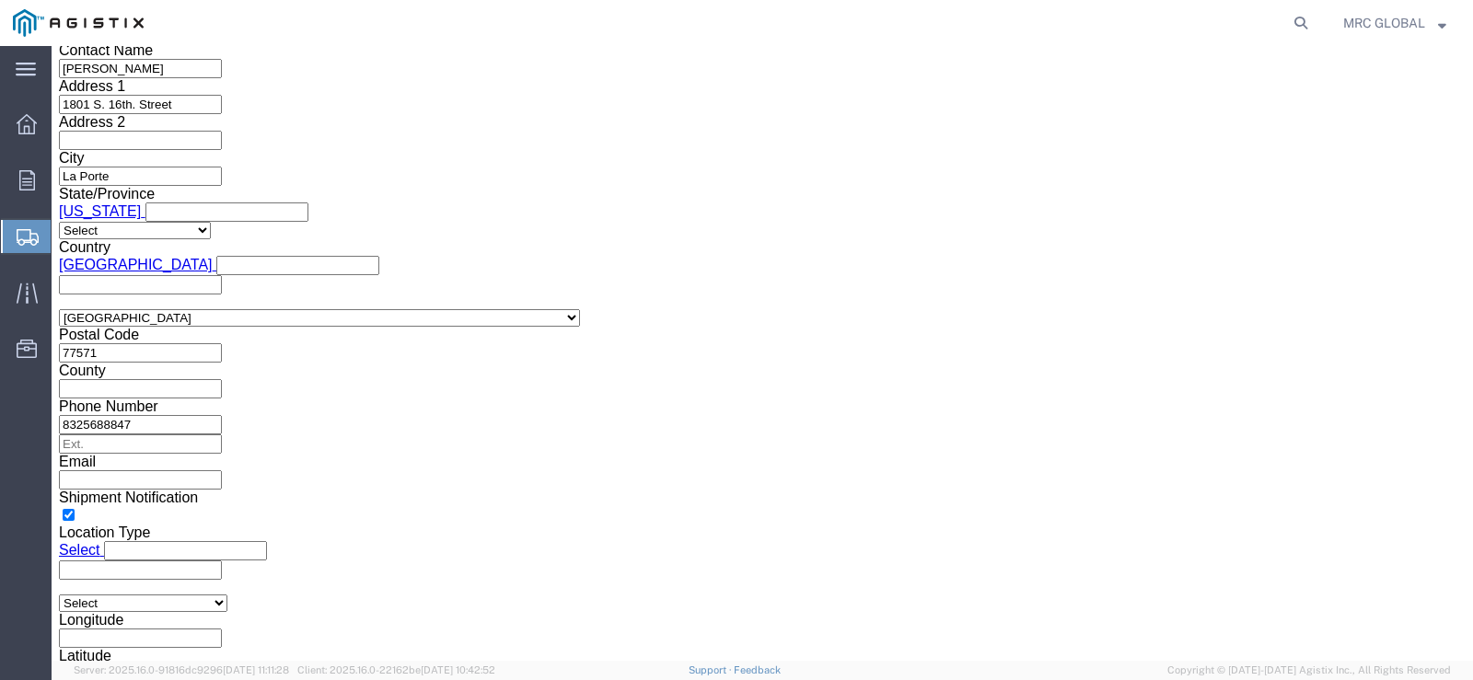
scroll to position [1618, 0]
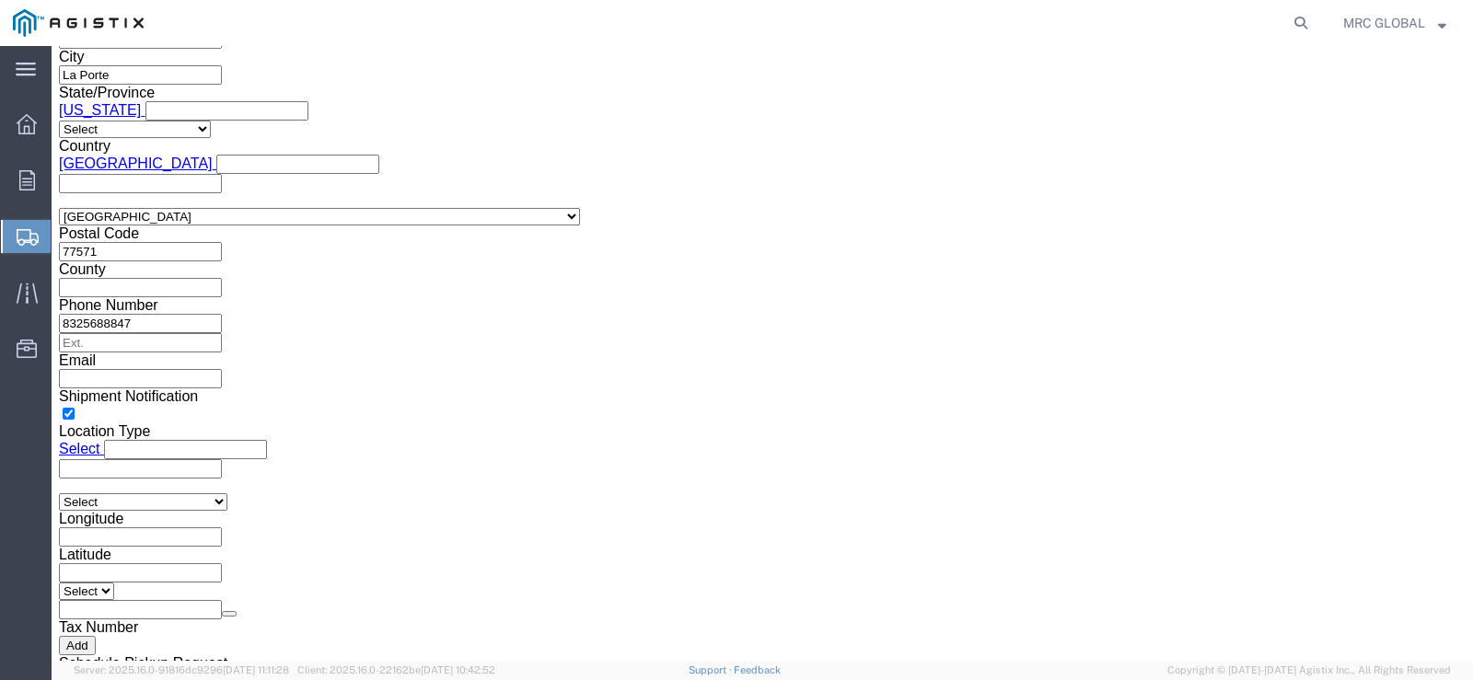
click button "Continue"
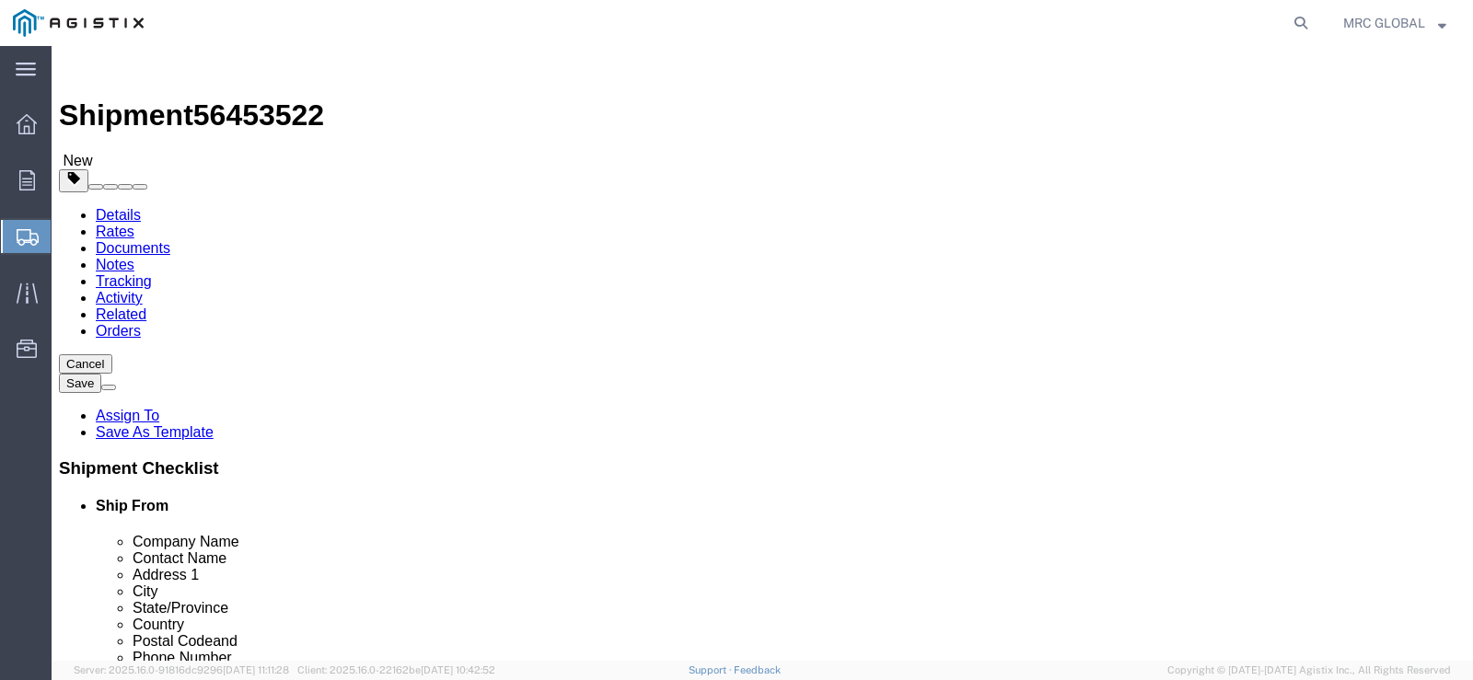
click select "Select Bulk Bundle(s) Cardboard Box(es) Carton(s) Crate(s) Drum(s) (Fiberboard)…"
select select "PSNS"
click select "Select Bulk Bundle(s) Cardboard Box(es) Carton(s) Crate(s) Drum(s) (Fiberboard)…"
click input "1"
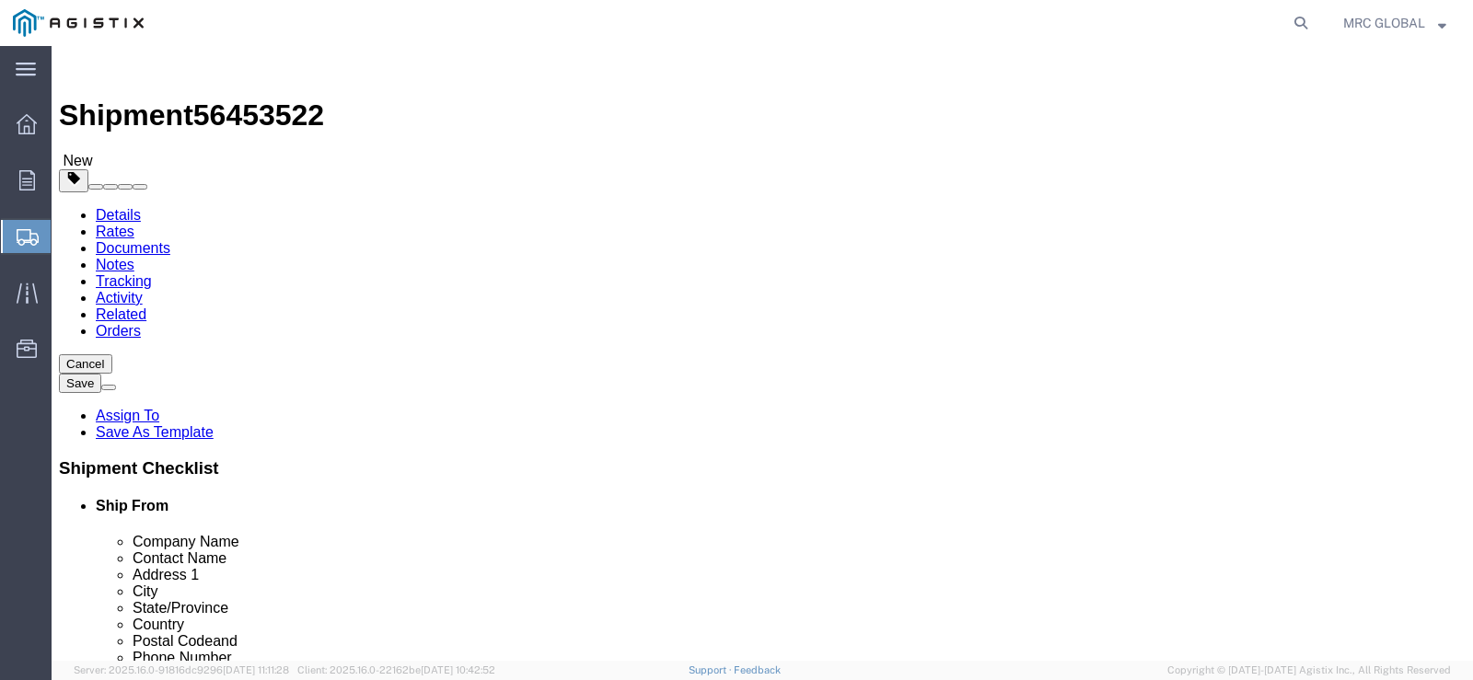
click input "text"
type input "48"
click input "text"
type input "40"
click input "text"
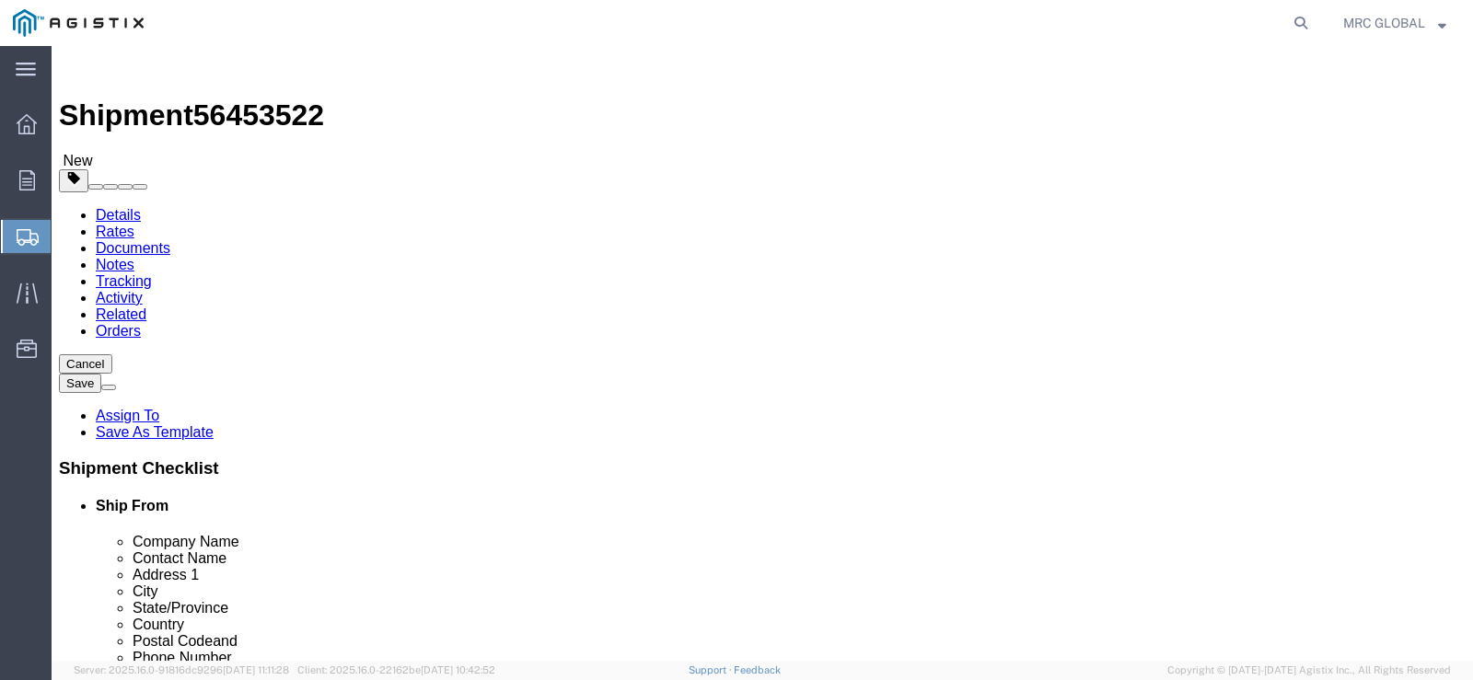
type input "18"
drag, startPoint x: 378, startPoint y: 489, endPoint x: 343, endPoint y: 493, distance: 36.1
click div "Package Type Select Bulk Bundle(s) Cardboard Box(es) Carton(s) Crate(s) Drum(s)…"
click input "0.00"
type input "0"
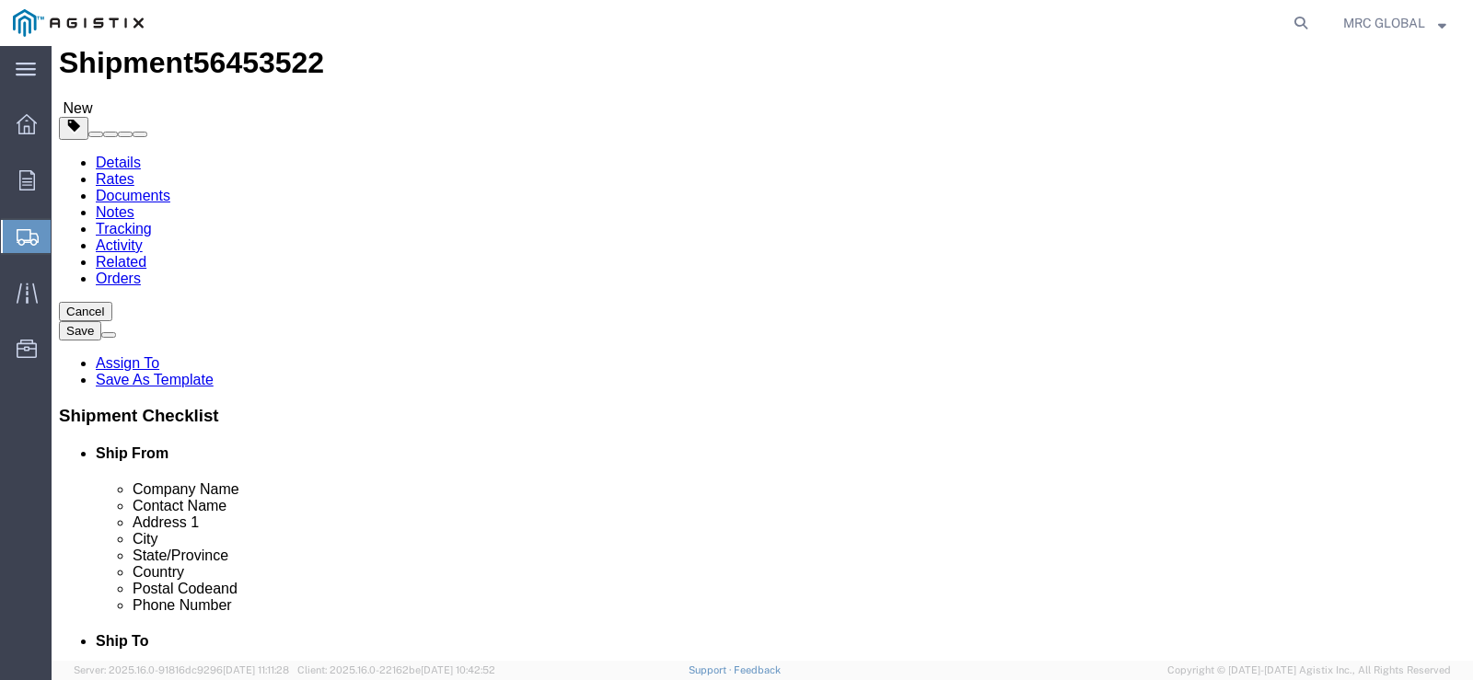
scroll to position [78, 0]
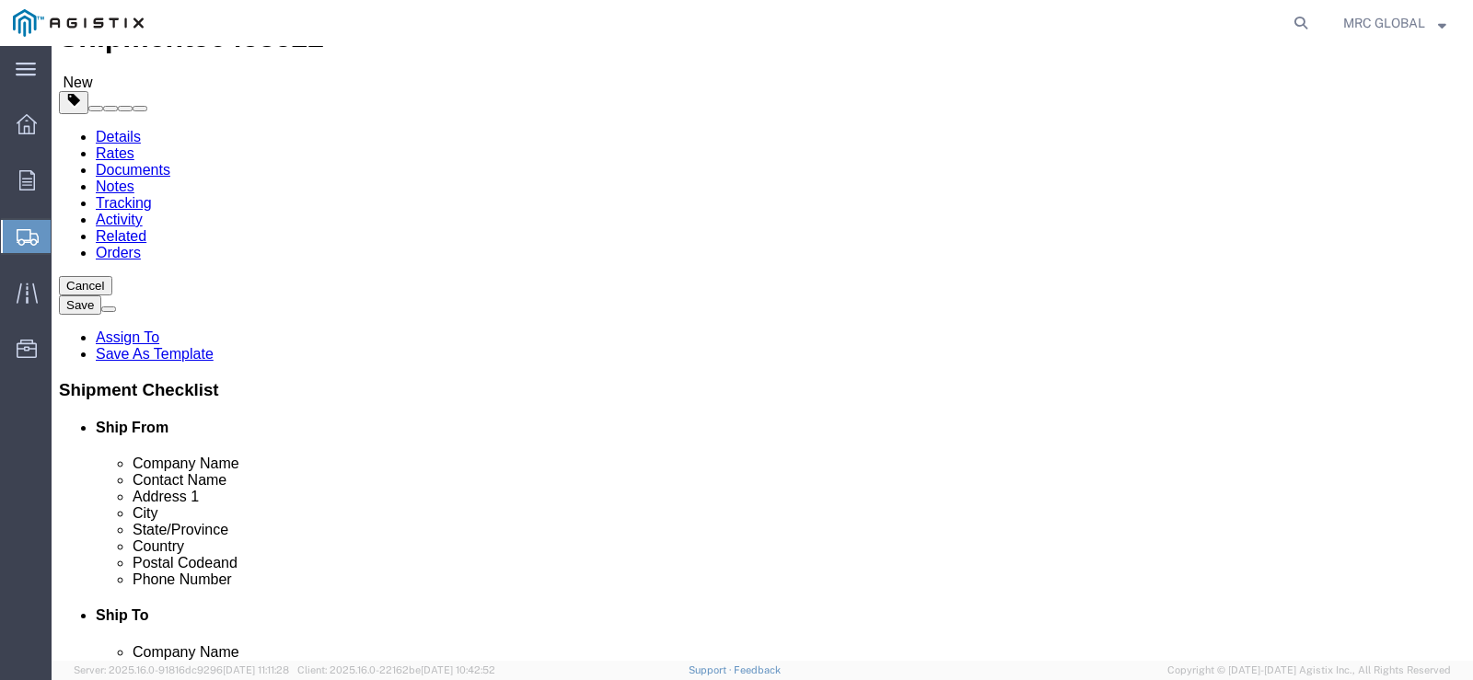
type input "287.00"
click ul
drag, startPoint x: 321, startPoint y: 491, endPoint x: 292, endPoint y: 492, distance: 29.5
click link "Add Content"
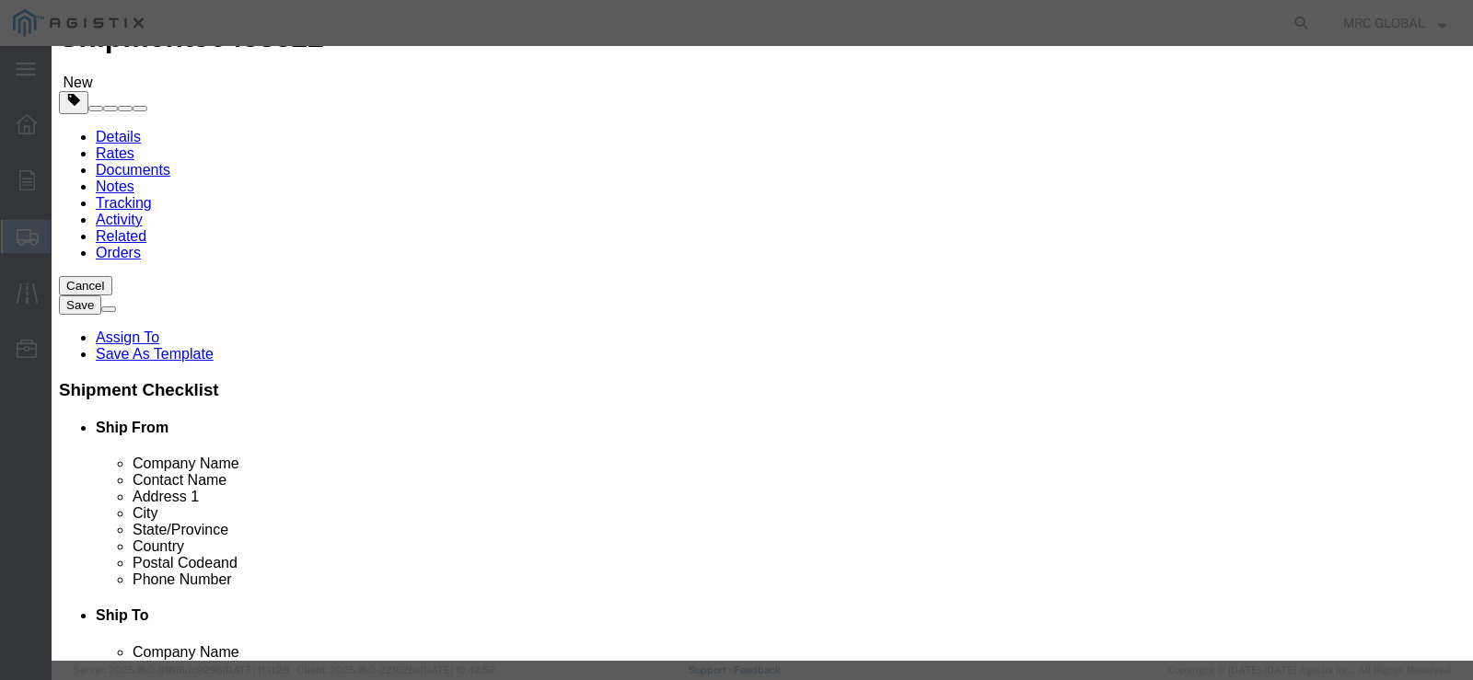
click input "text"
type input "blk stud bolts w/2 hex nuts"
click input "0"
type input "19"
click input "text"
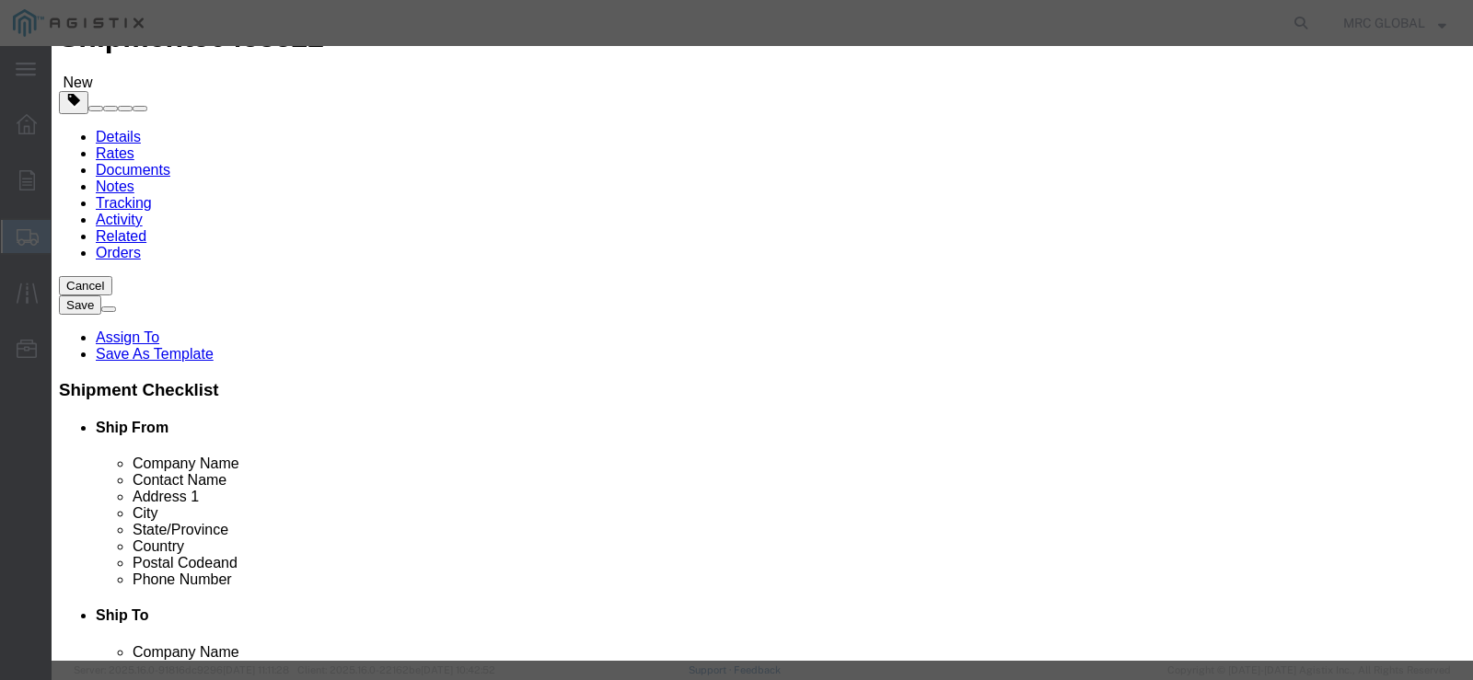
click input "text"
type input "500.00"
click select "Select 50 55 60 65 70 85 92.5 100 125 175 250 300 400"
select select "50"
click select "Select 50 55 60 65 70 85 92.5 100 125 175 250 300 400"
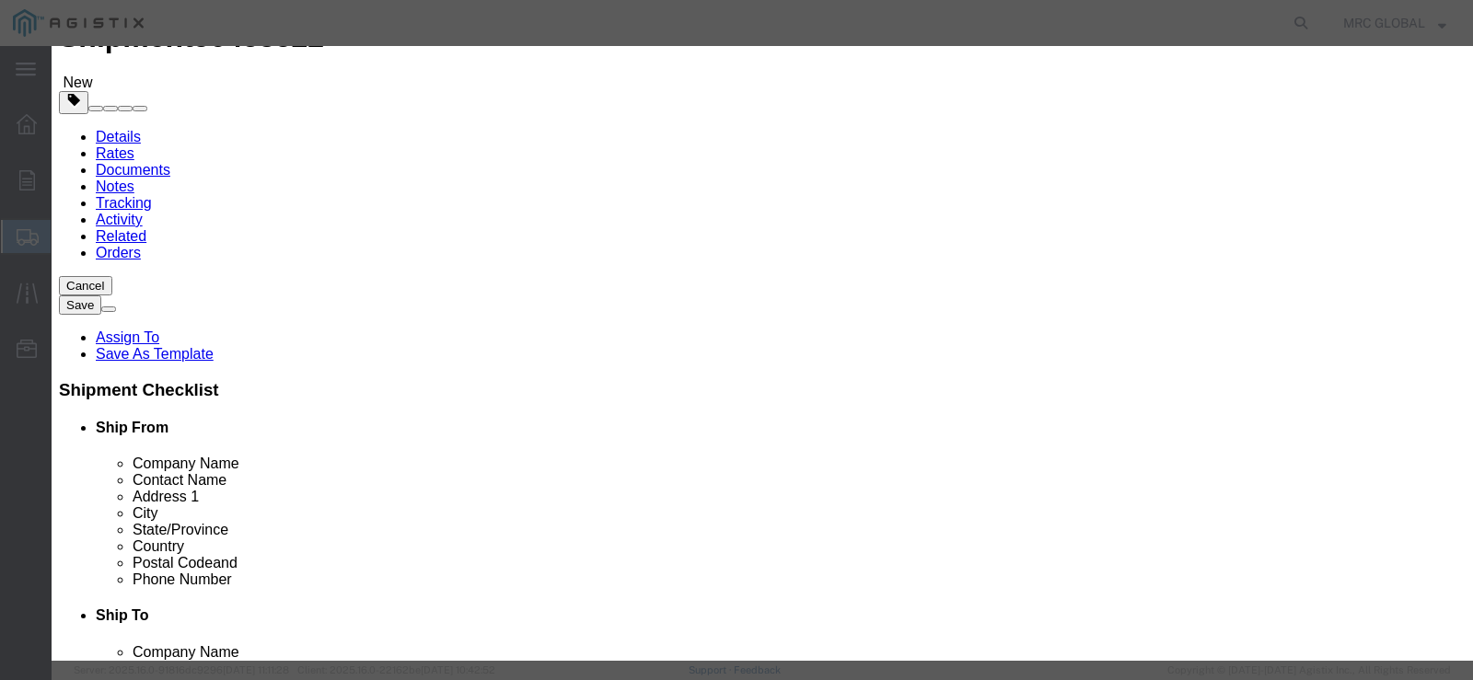
click button "Save & Close"
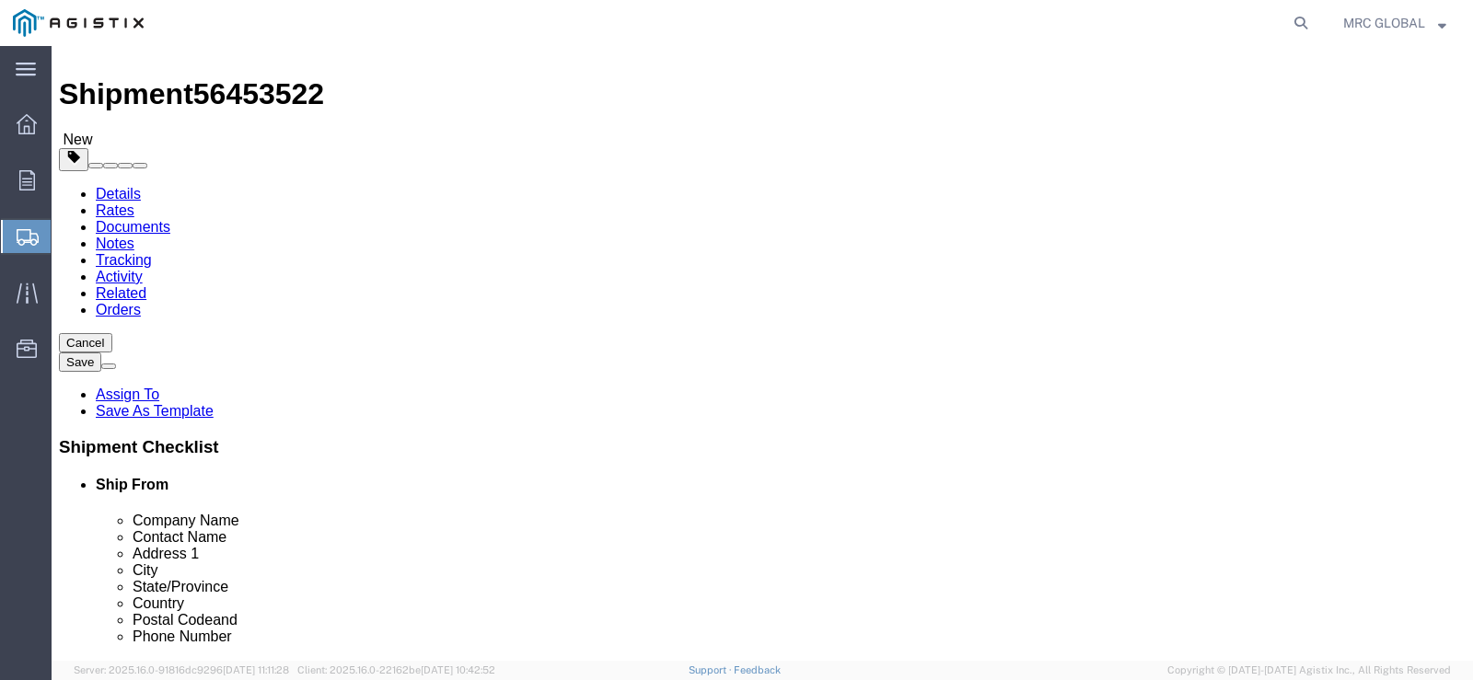
scroll to position [0, 0]
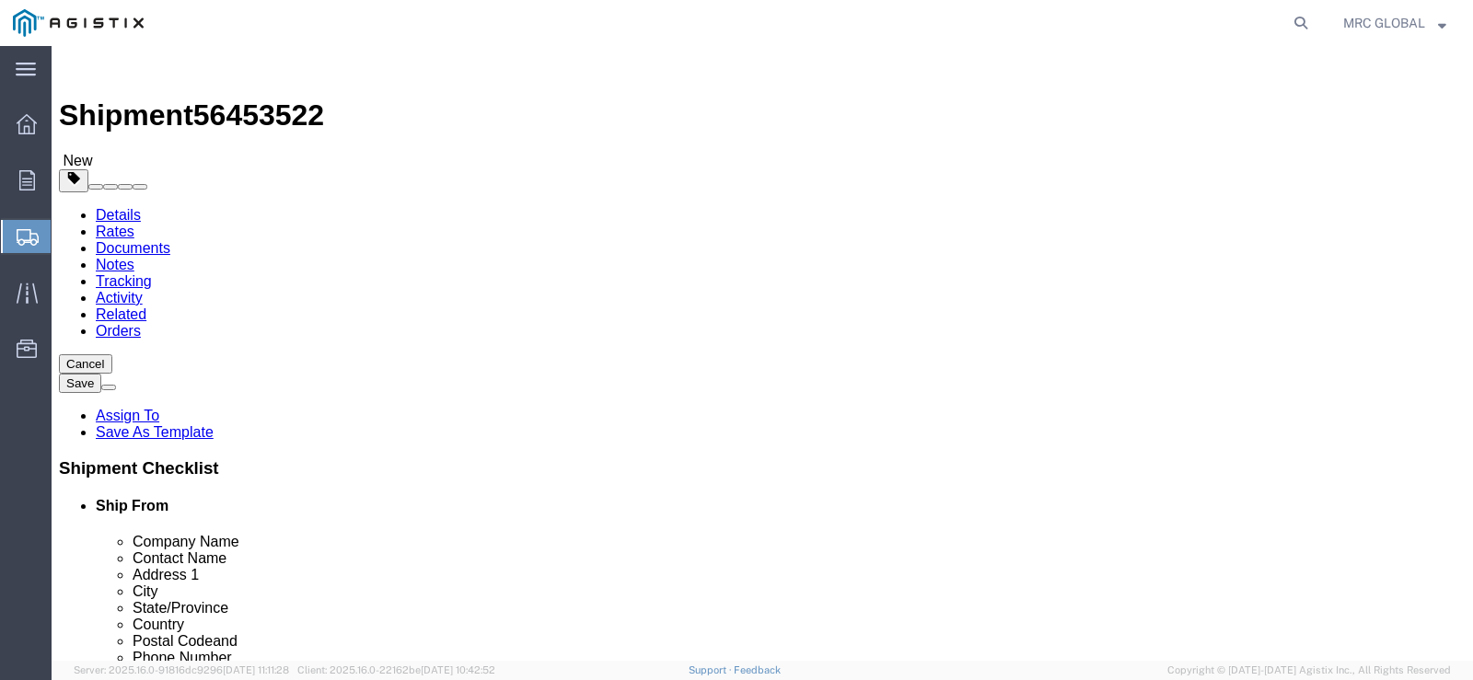
click button "Rate Shipment"
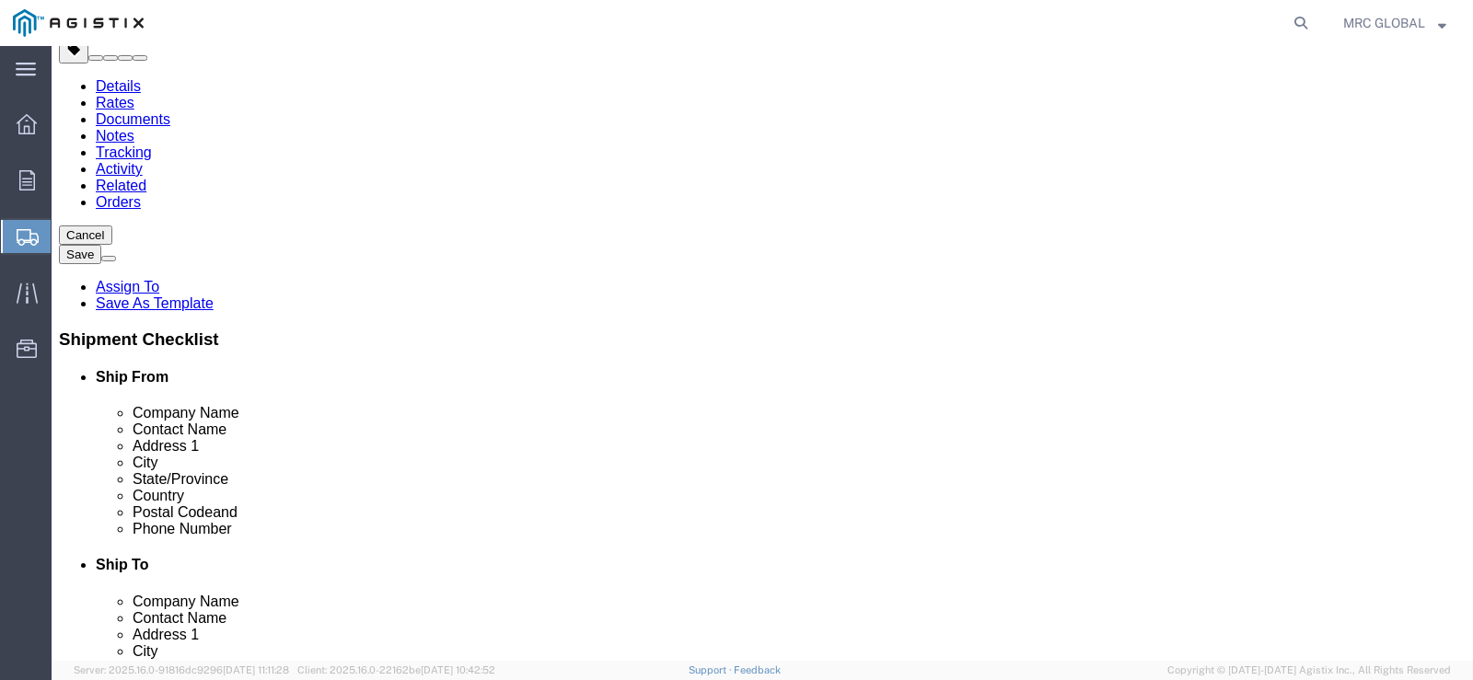
scroll to position [174, 0]
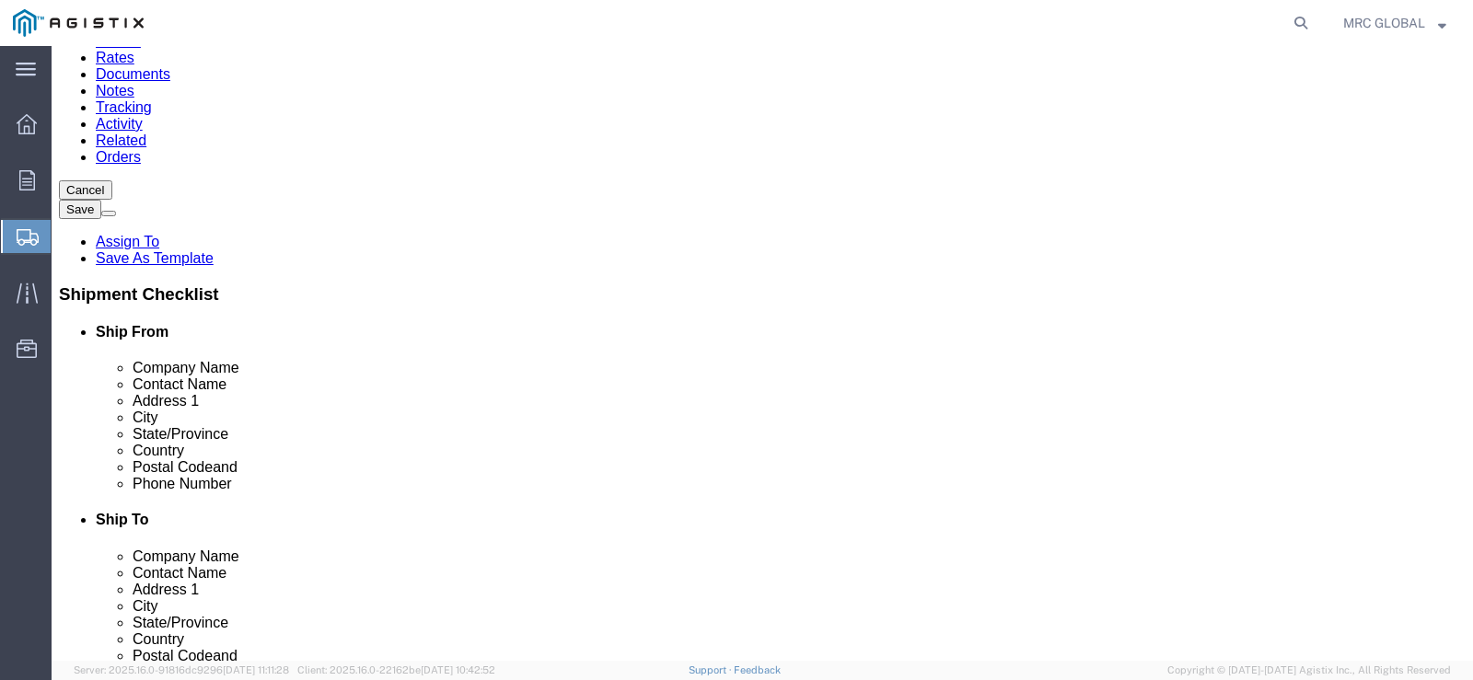
click link "Add Content"
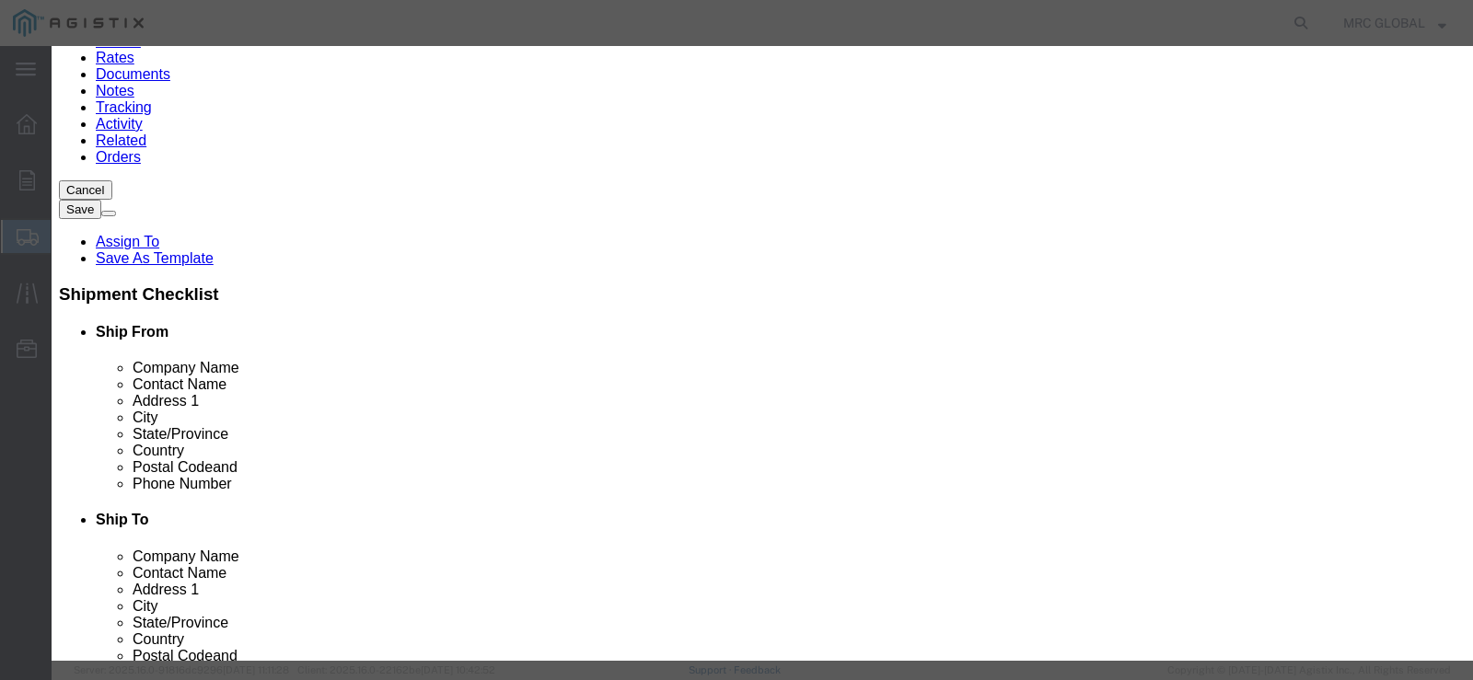
click button "Close"
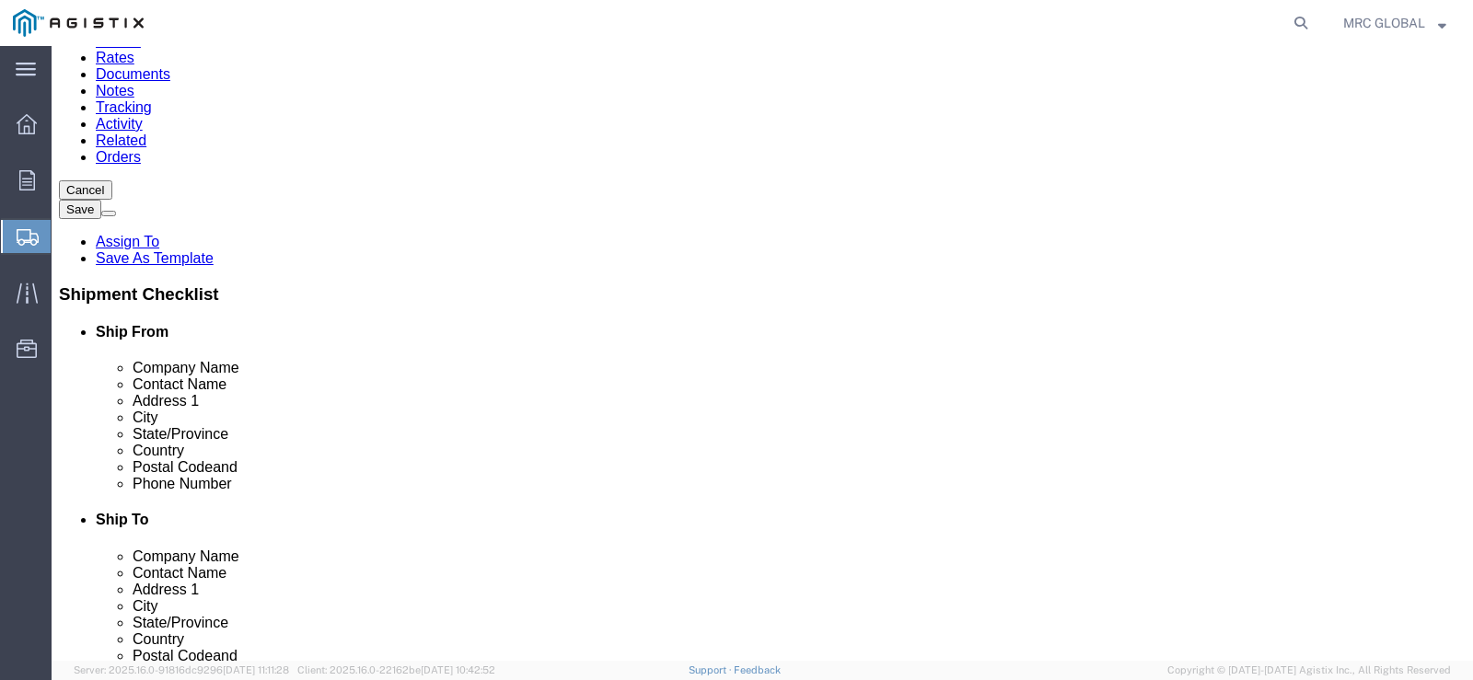
click dd "500.00 USD"
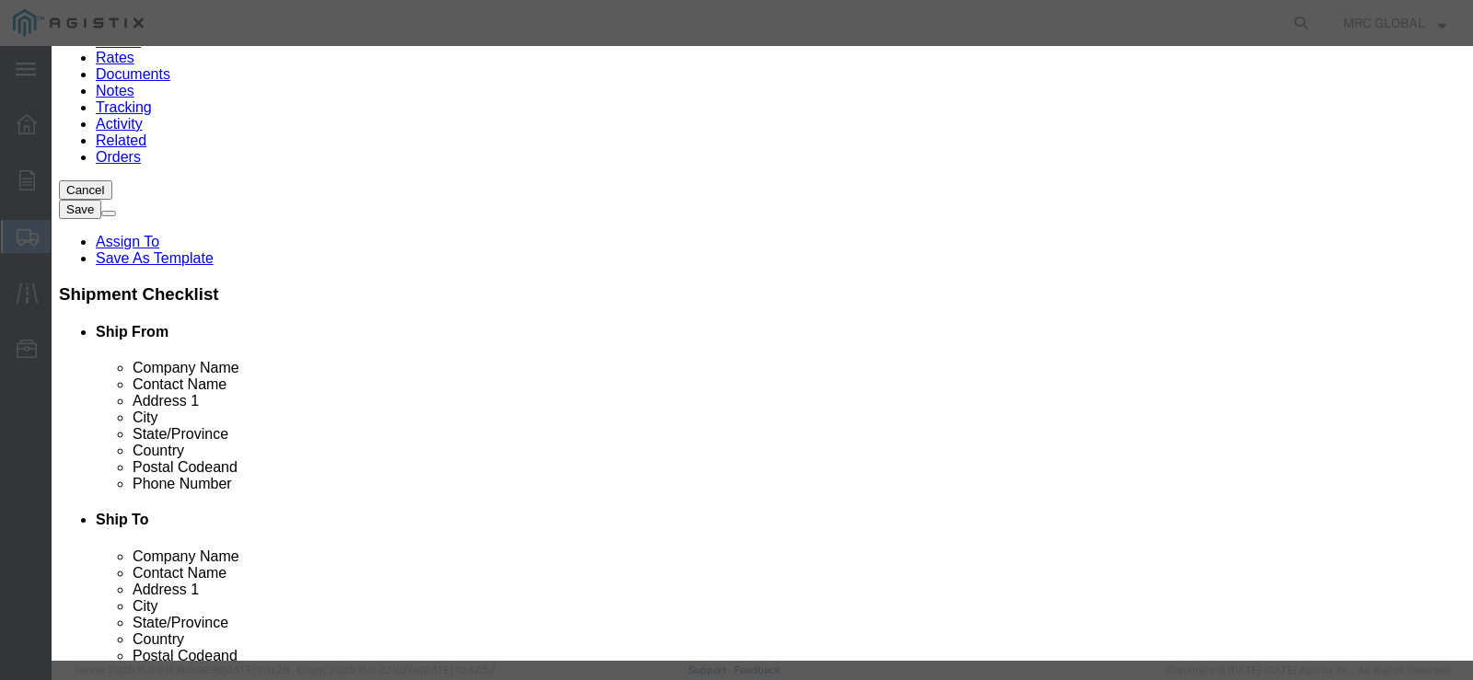
click input "500.00"
type input "5"
type input "0"
click button "Save & Close"
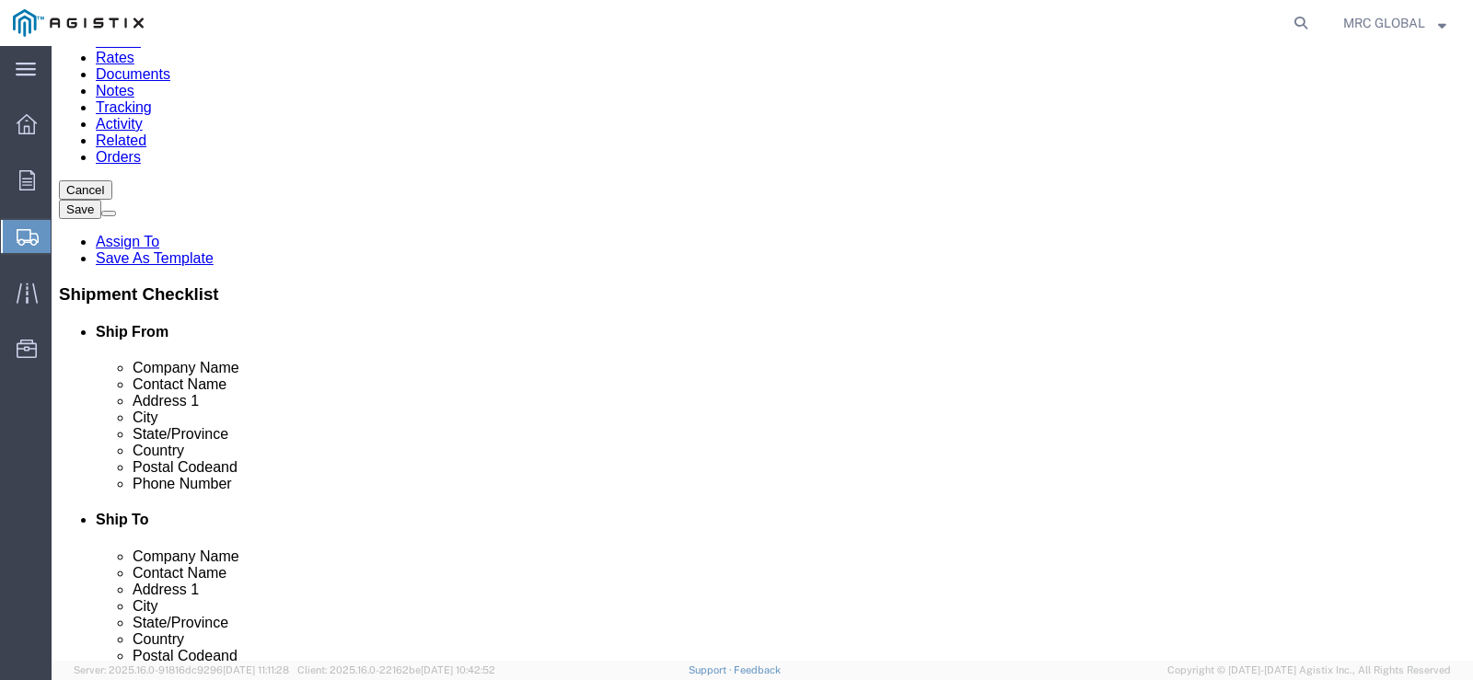
click button "Rate Shipment"
click dd "0.00 USD"
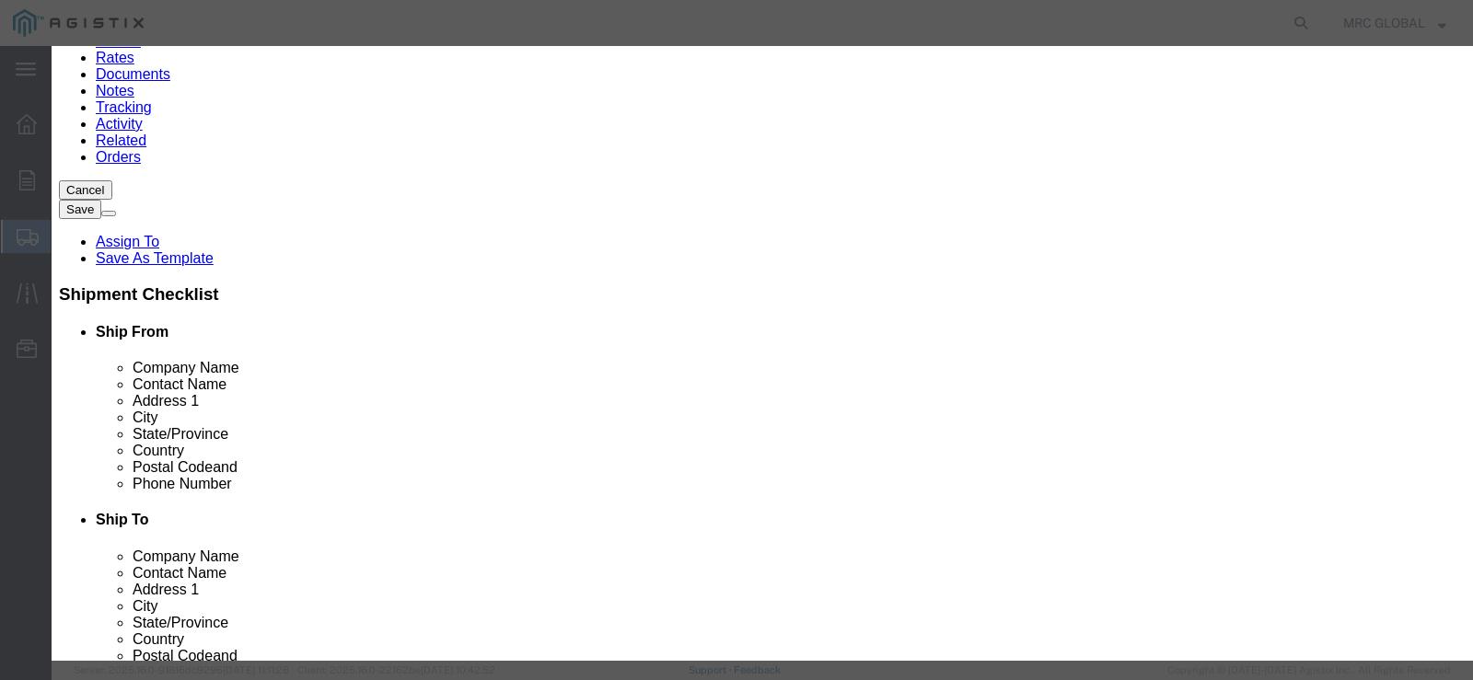
click input "0.00"
type input "1.00"
click button "Save & Close"
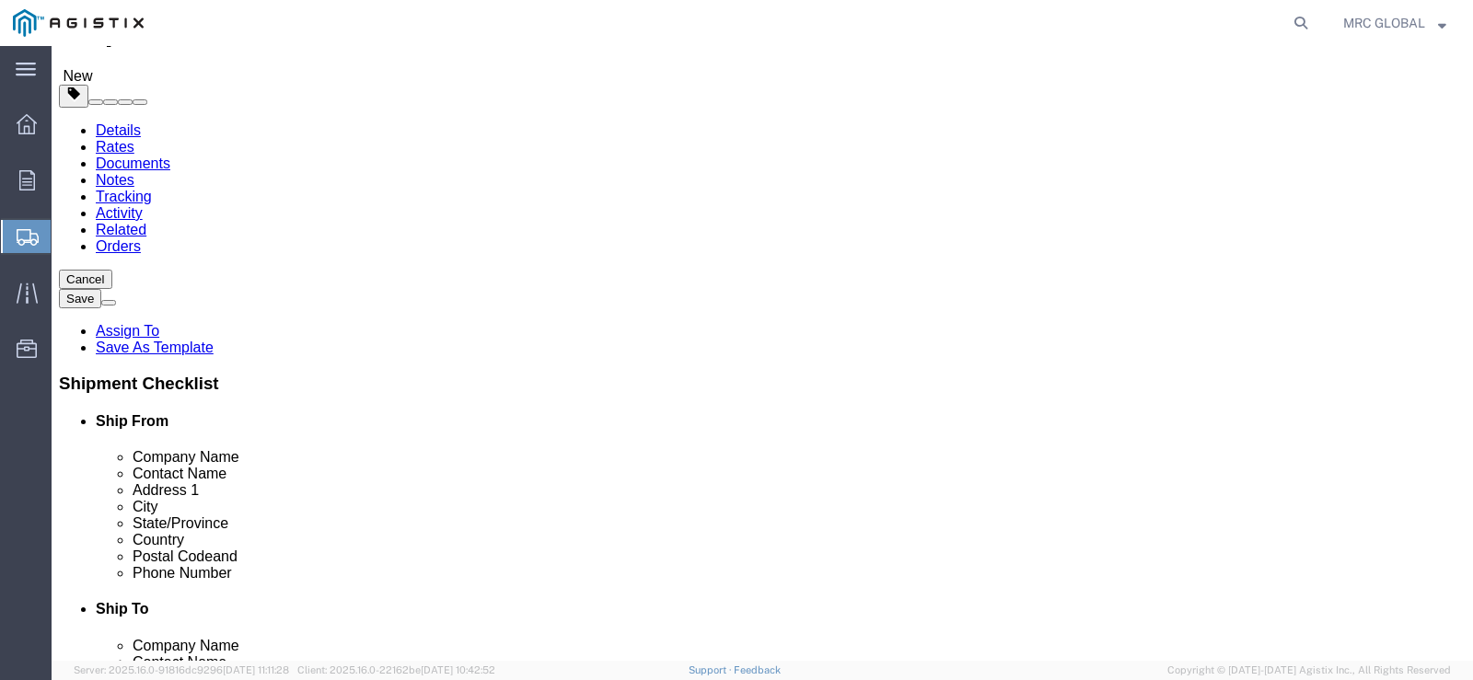
scroll to position [0, 0]
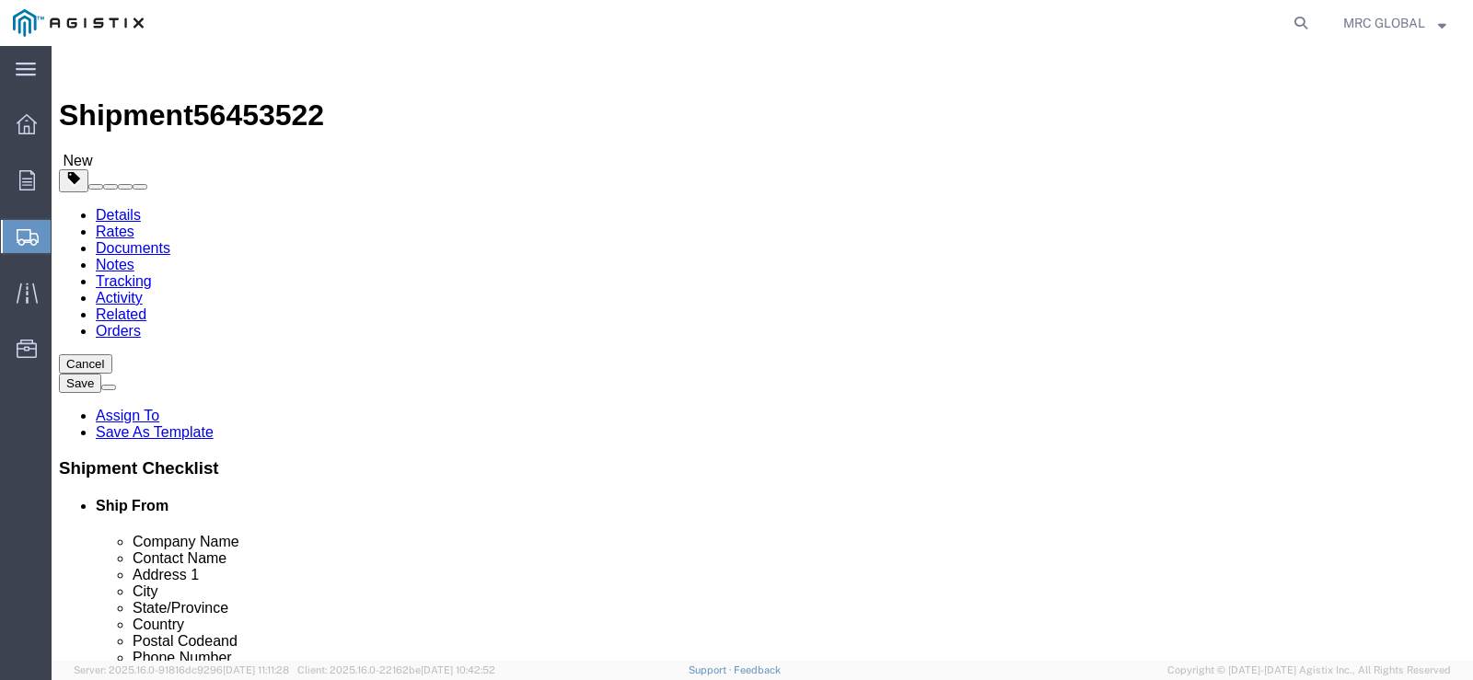
click button "Rate Shipment"
click button "Previous"
click link "Shipment Information"
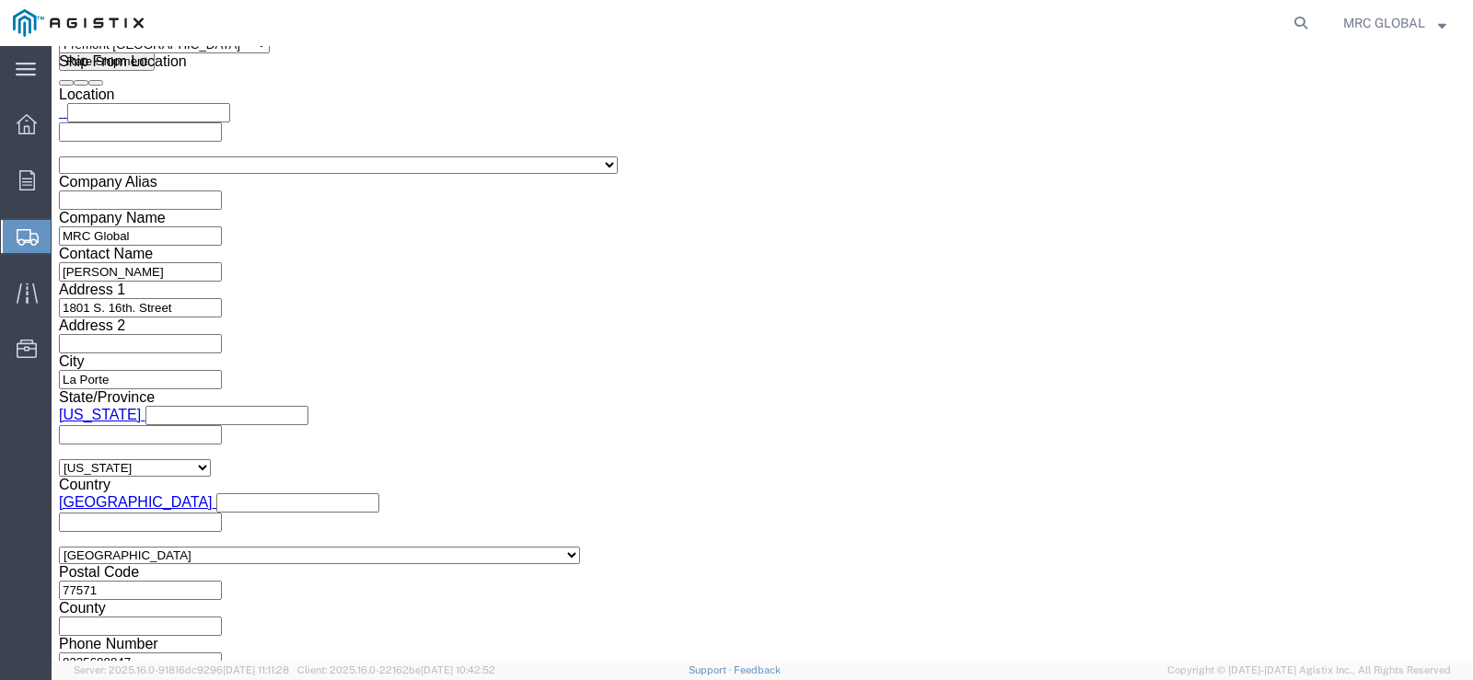
scroll to position [1289, 0]
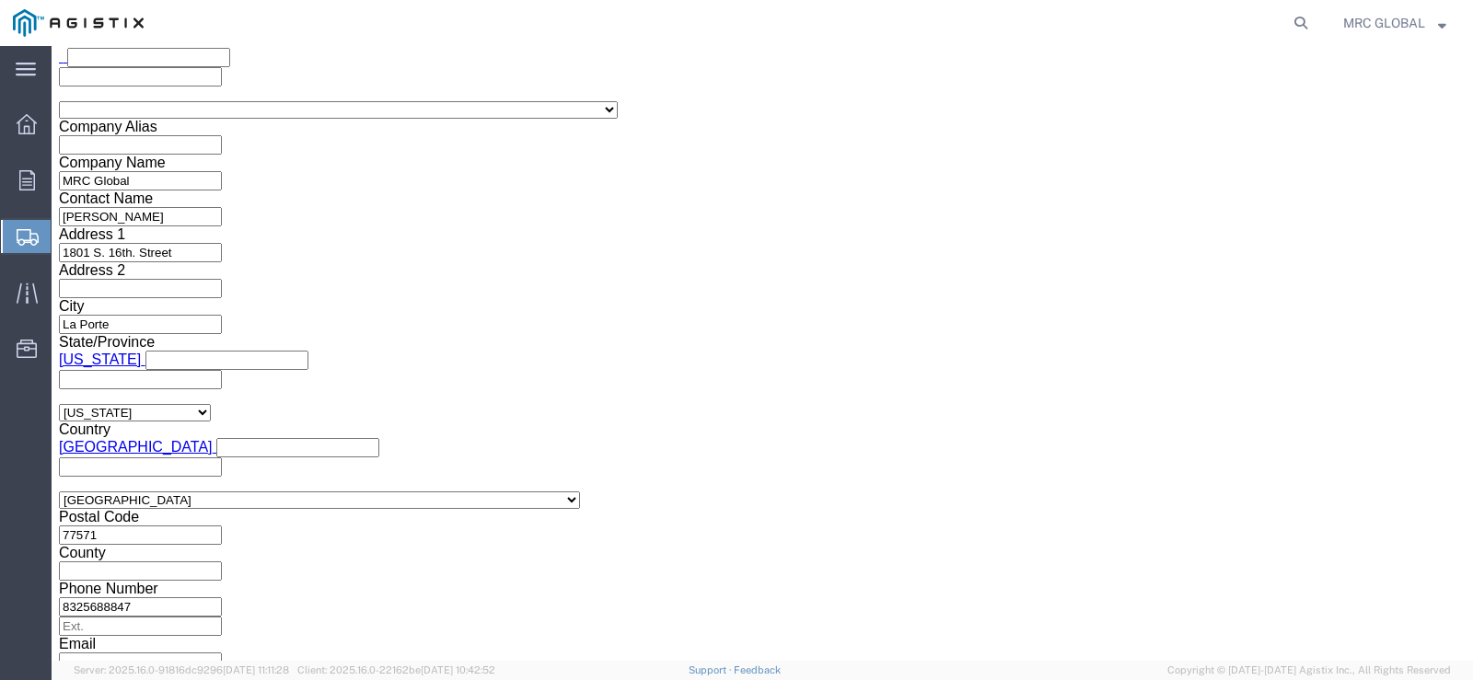
click input "s100622273"
click div "Select Account Type Activity ID Airline Appointment Number ASN Batch Request # …"
click input "100622273"
type input "s100622273"
